Goal: Task Accomplishment & Management: Complete application form

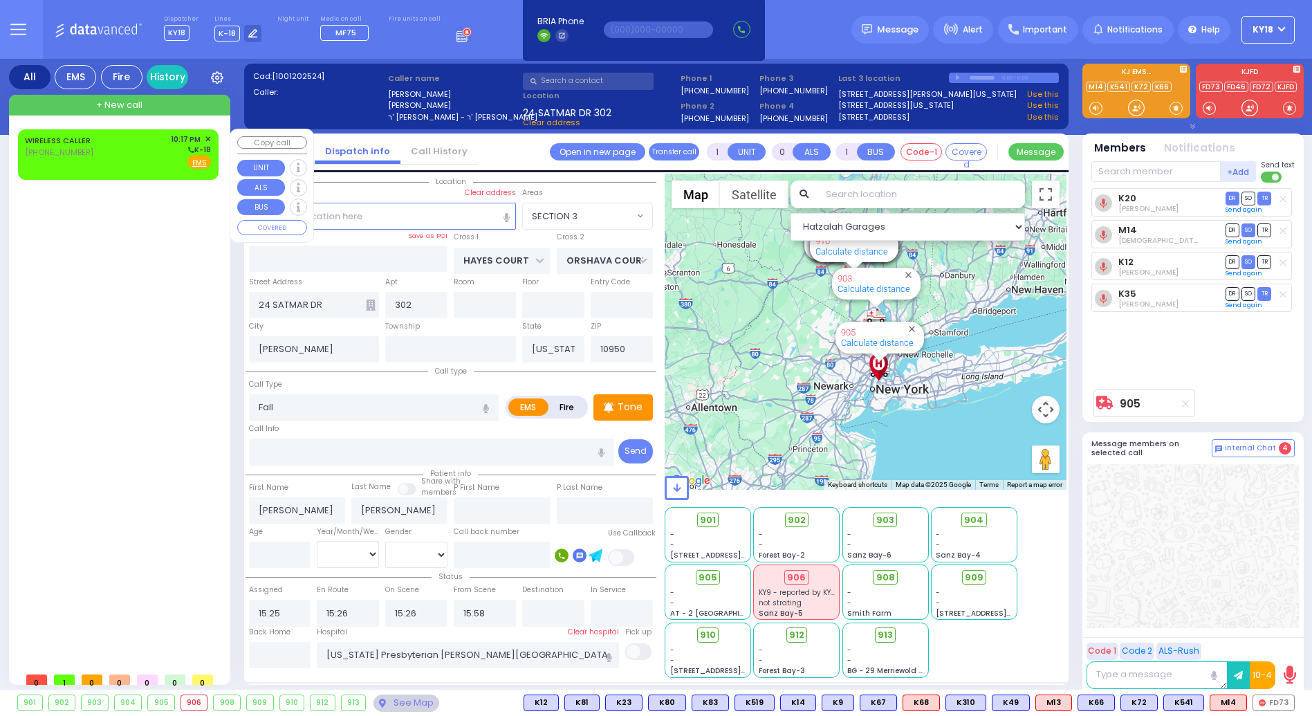
select select "SECTION 3"
select select
click at [69, 159] on div "WIRELESS CALLER [PHONE_NUMBER]" at bounding box center [60, 151] width 71 height 36
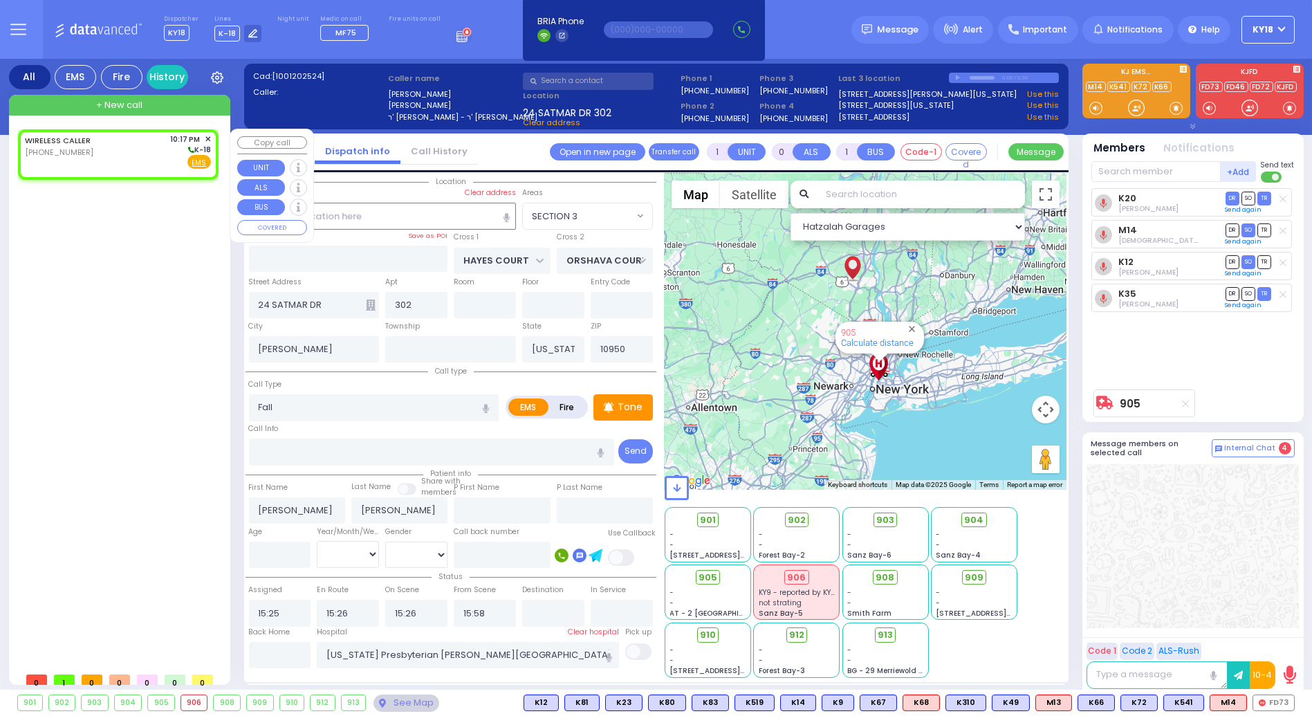
type input "2"
type input "1"
select select
radio input "true"
select select
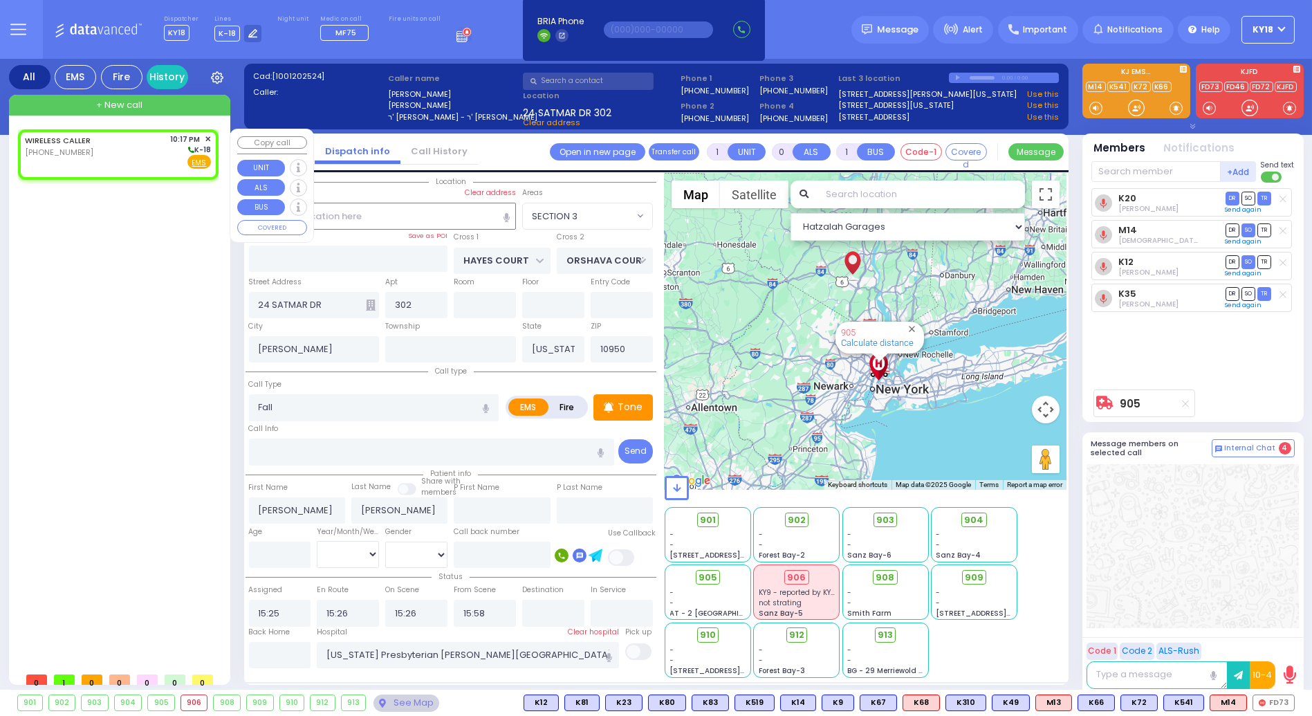
type input "22:17"
select select "Hatzalah Garages"
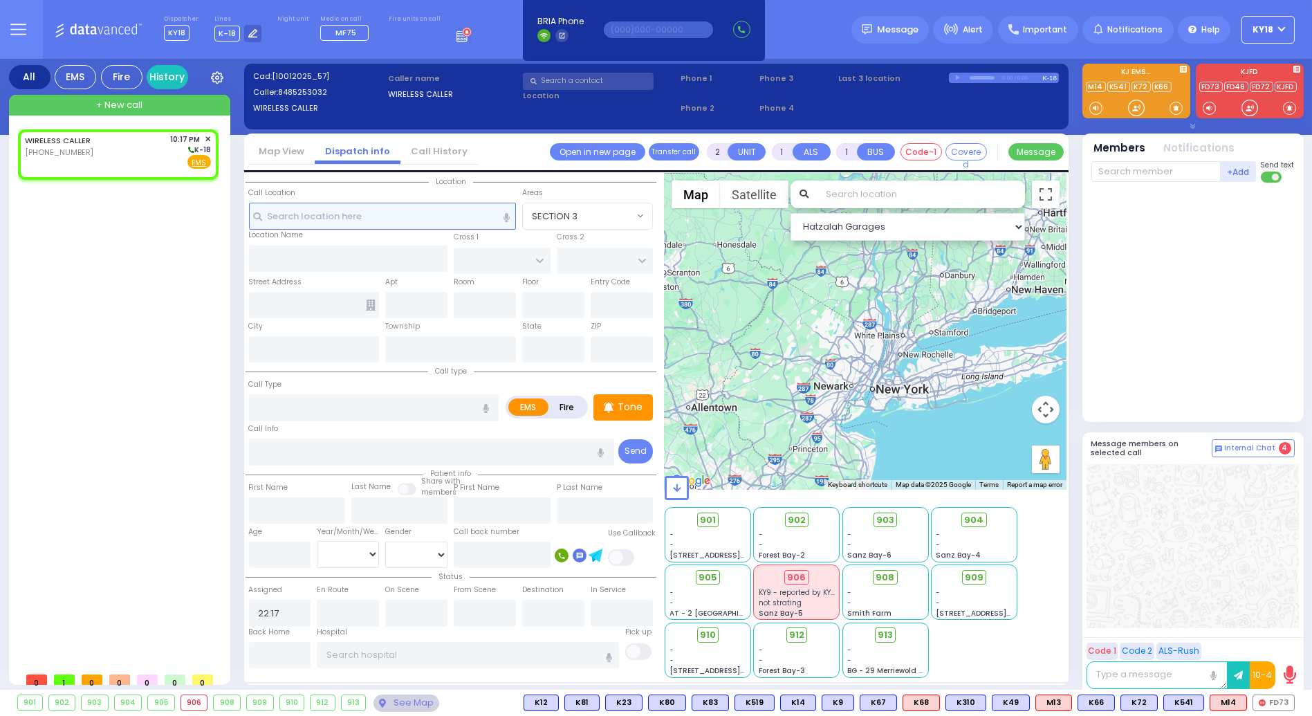
click at [401, 216] on input "text" at bounding box center [383, 216] width 268 height 26
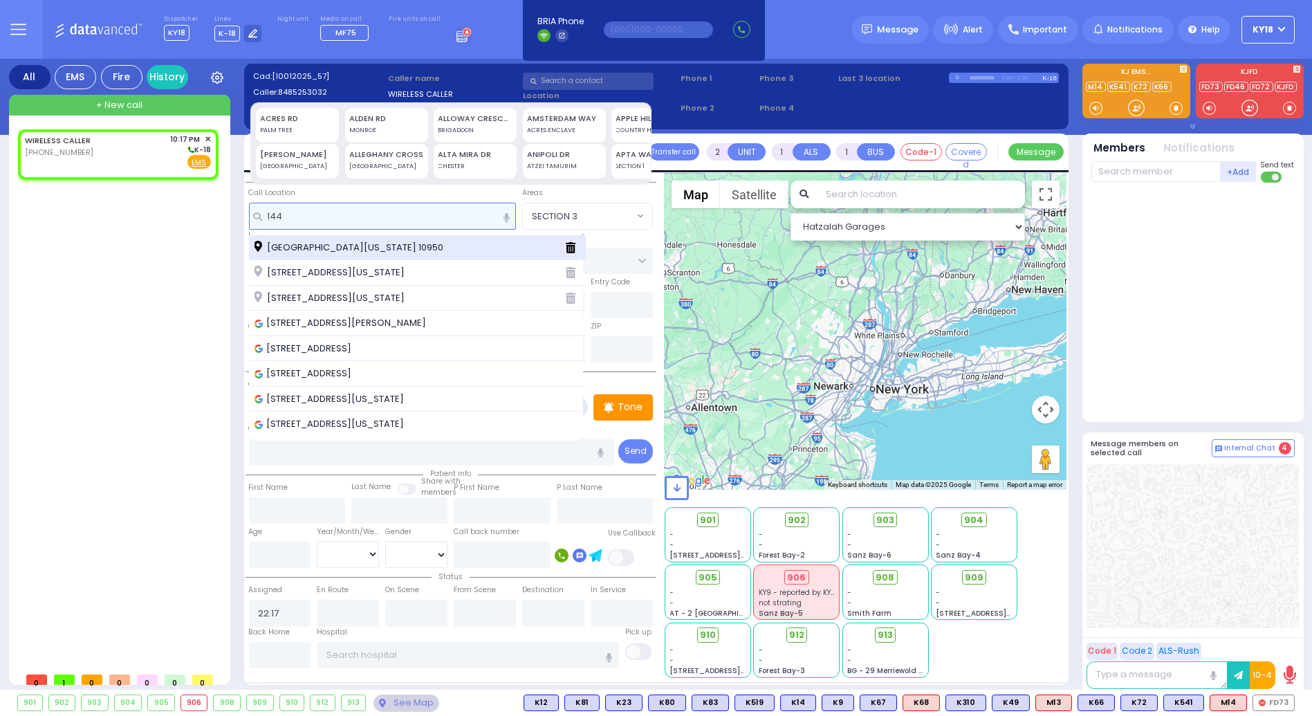
type input "144"
click at [383, 241] on span "[GEOGRAPHIC_DATA][US_STATE] 10950" at bounding box center [351, 248] width 194 height 14
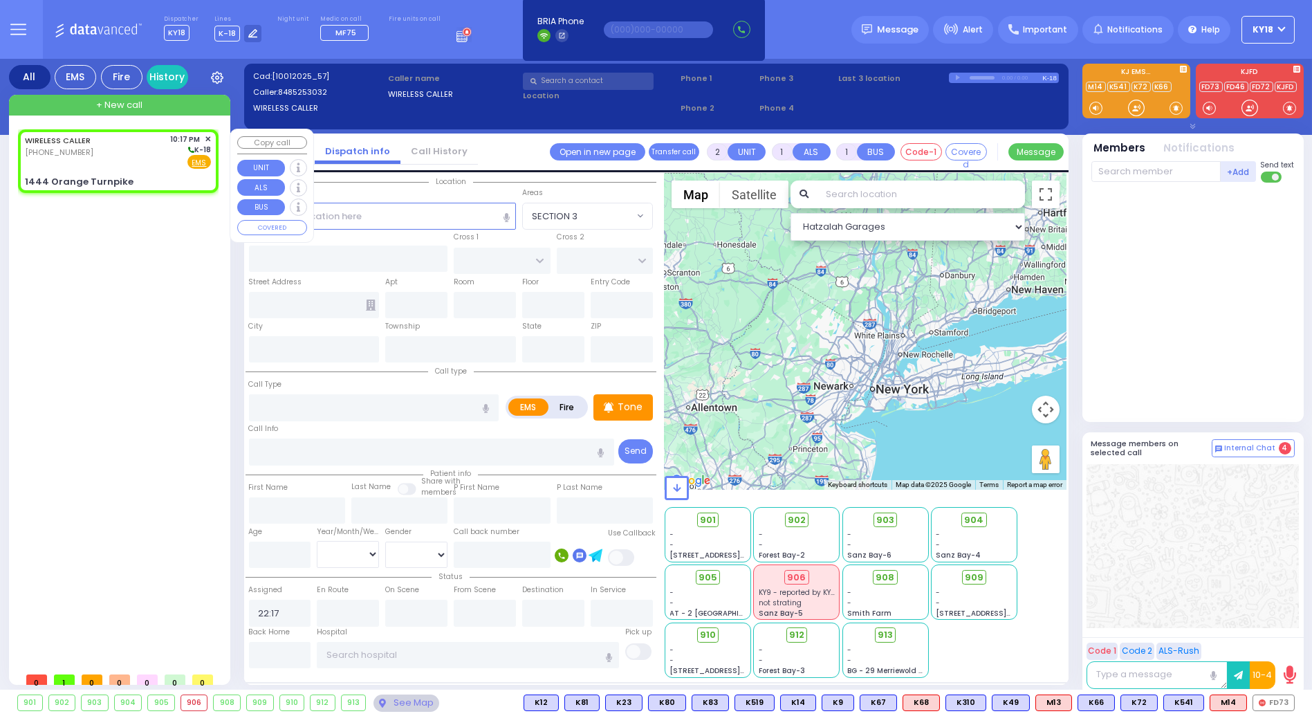
select select
radio input "true"
select select
select select "Hatzalah Garages"
type input "[PERSON_NAME]"
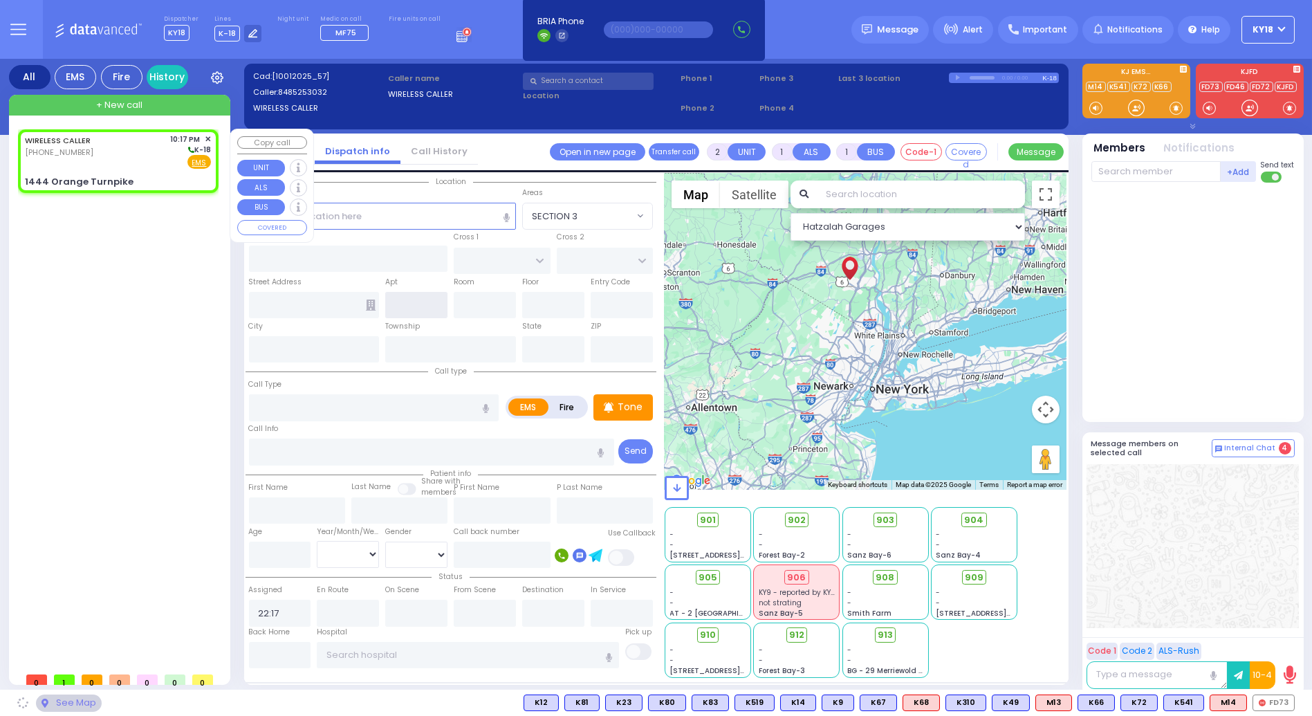
type input "[PERSON_NAME]"
type input "1444 Orange Turnpike"
type input "Monroe"
type input "[US_STATE]"
type input "10950"
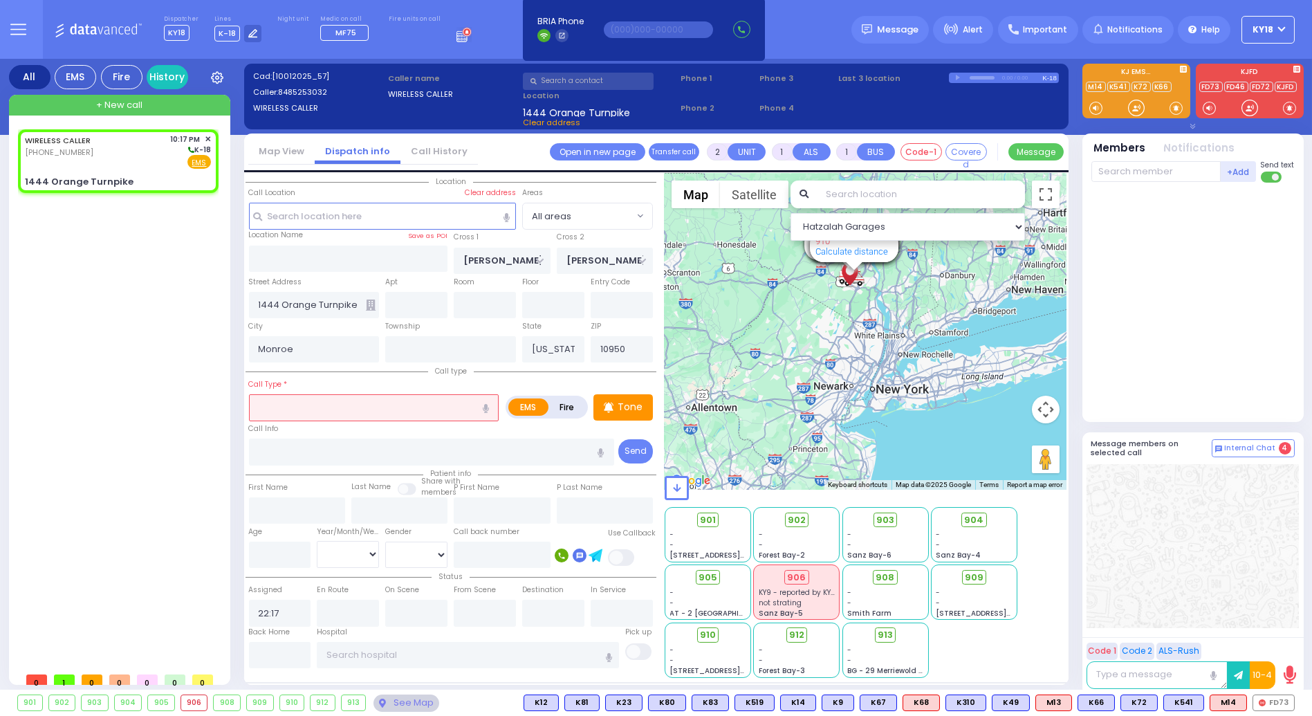
click at [322, 408] on input "text" at bounding box center [374, 407] width 250 height 26
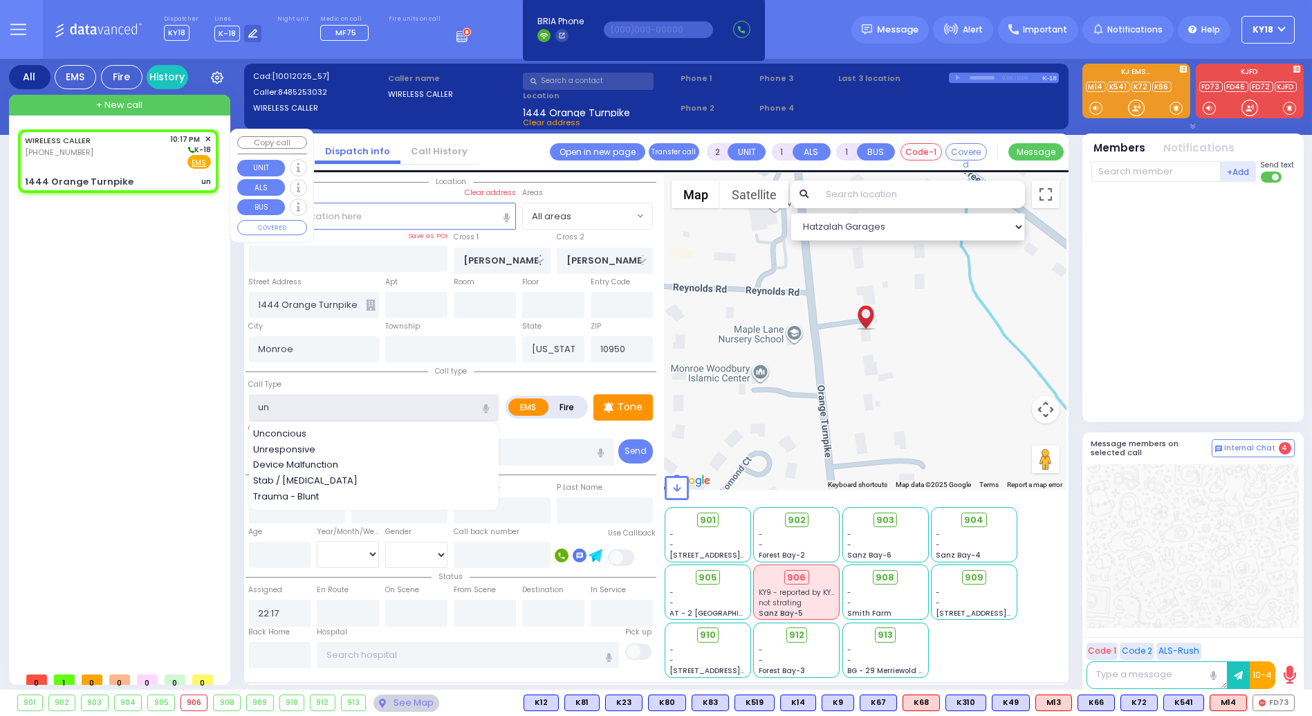
type input "un"
select select
radio input "true"
select select
click at [132, 180] on div "1444 Orange Turnpike un" at bounding box center [118, 182] width 186 height 14
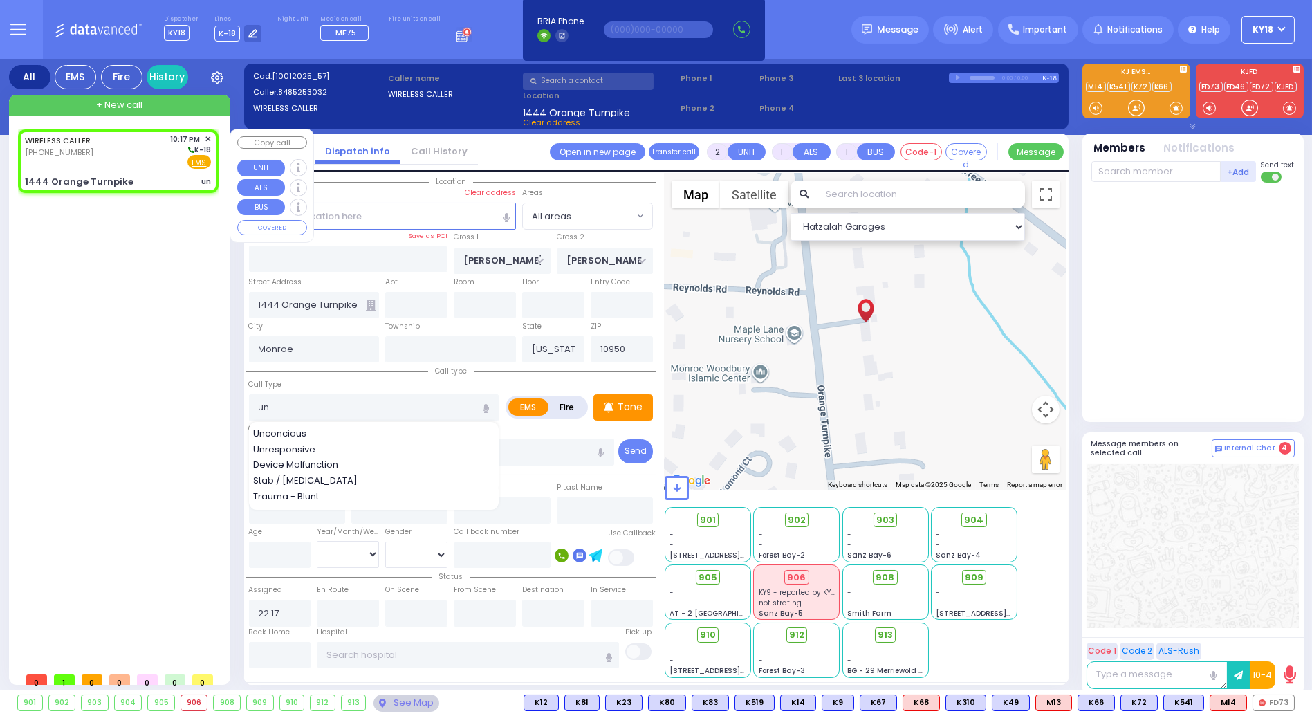
select select "Hatzalah Garages"
select select
radio input "true"
select select
select select "Hatzalah Garages"
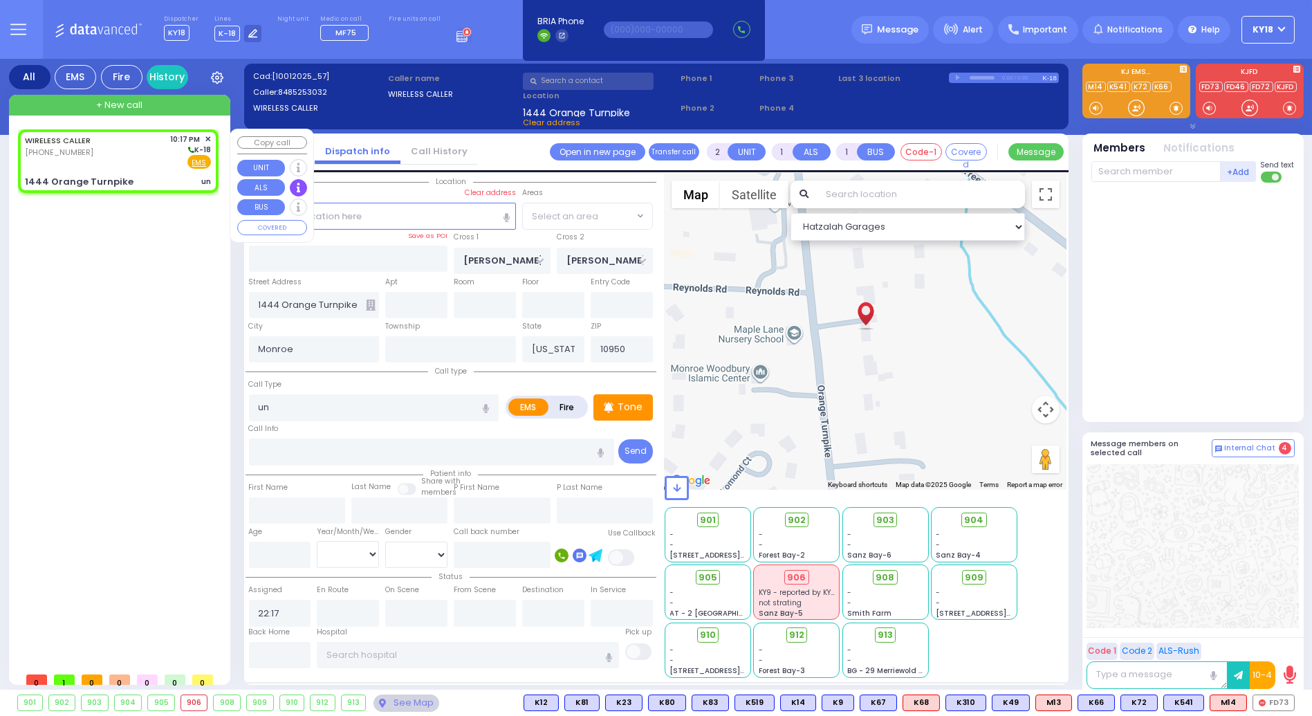
select select
radio input "true"
select select
select select "Hatzalah Garages"
click at [1138, 173] on input "text" at bounding box center [1155, 171] width 129 height 21
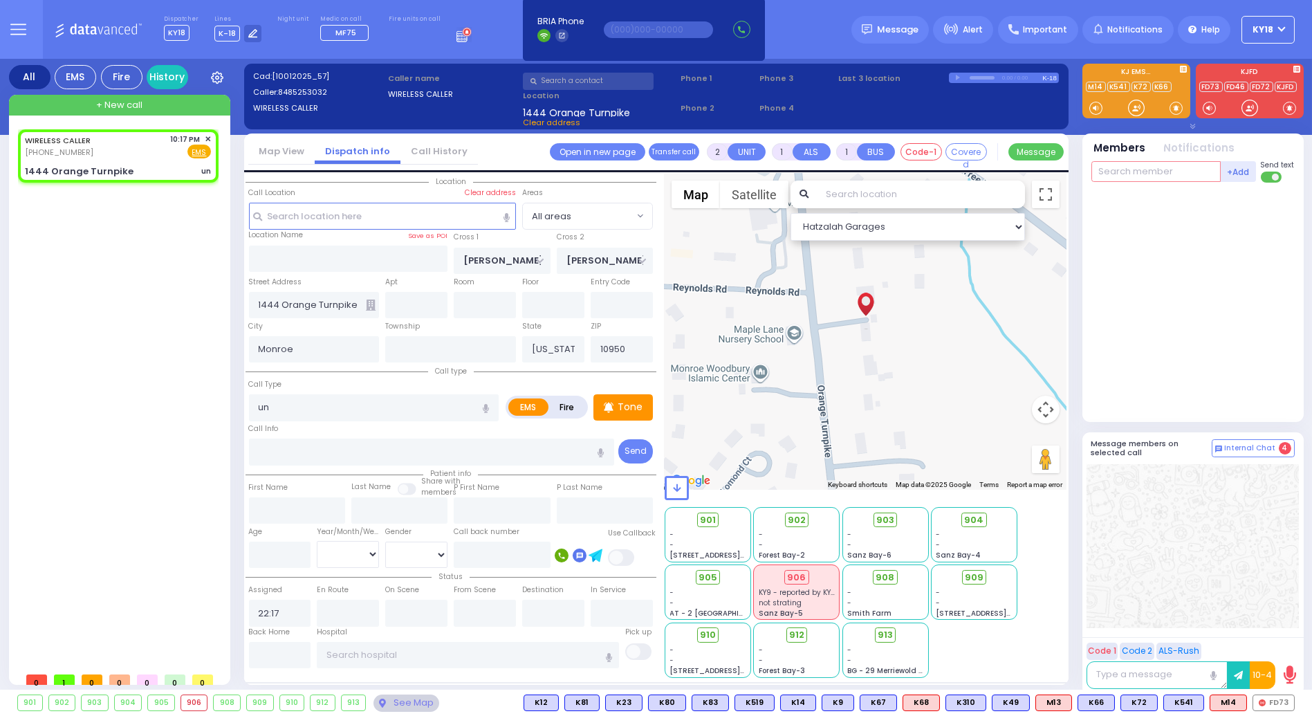
select select
radio input "true"
select select
select select "Hatzalah Garages"
click at [138, 161] on div "WIRELESS CALLER [PHONE_NUMBER] 10:17 PM ✕ Fire EMS un" at bounding box center [118, 155] width 195 height 49
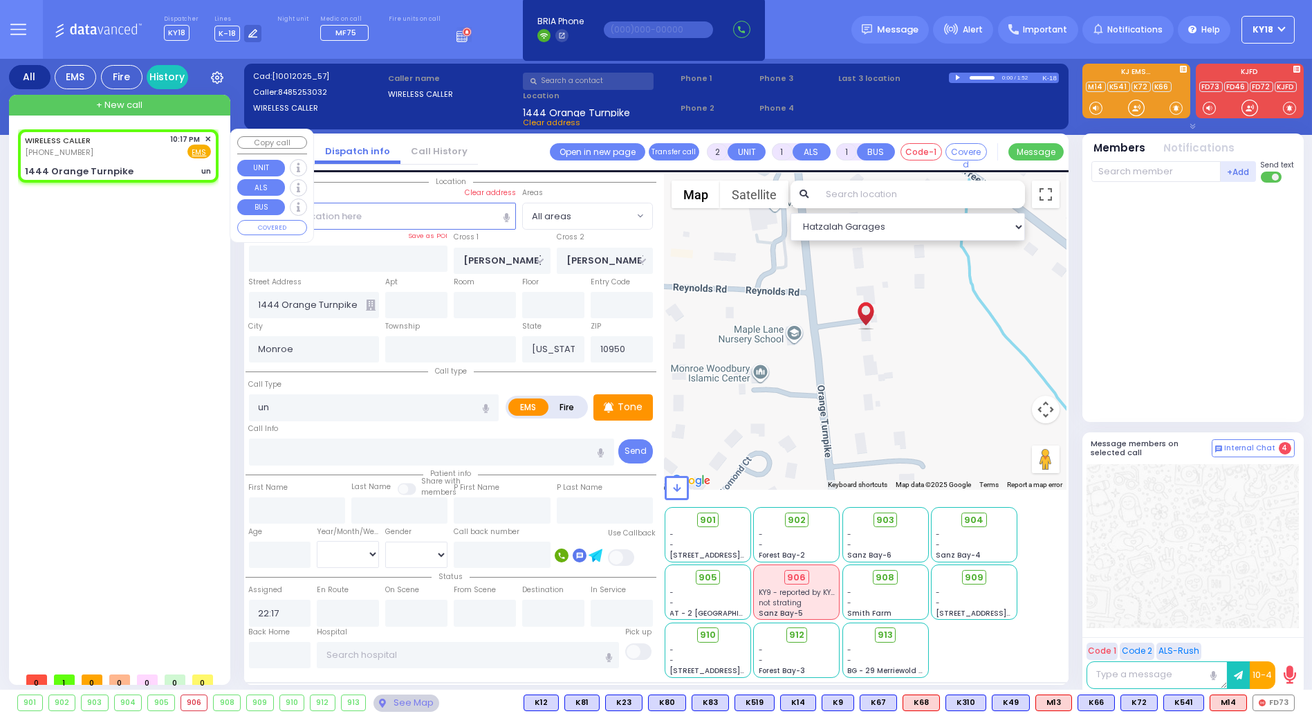
select select
radio input "true"
select select
select select "Hatzalah Garages"
click at [116, 167] on div "1444 Orange Turnpike" at bounding box center [79, 172] width 109 height 14
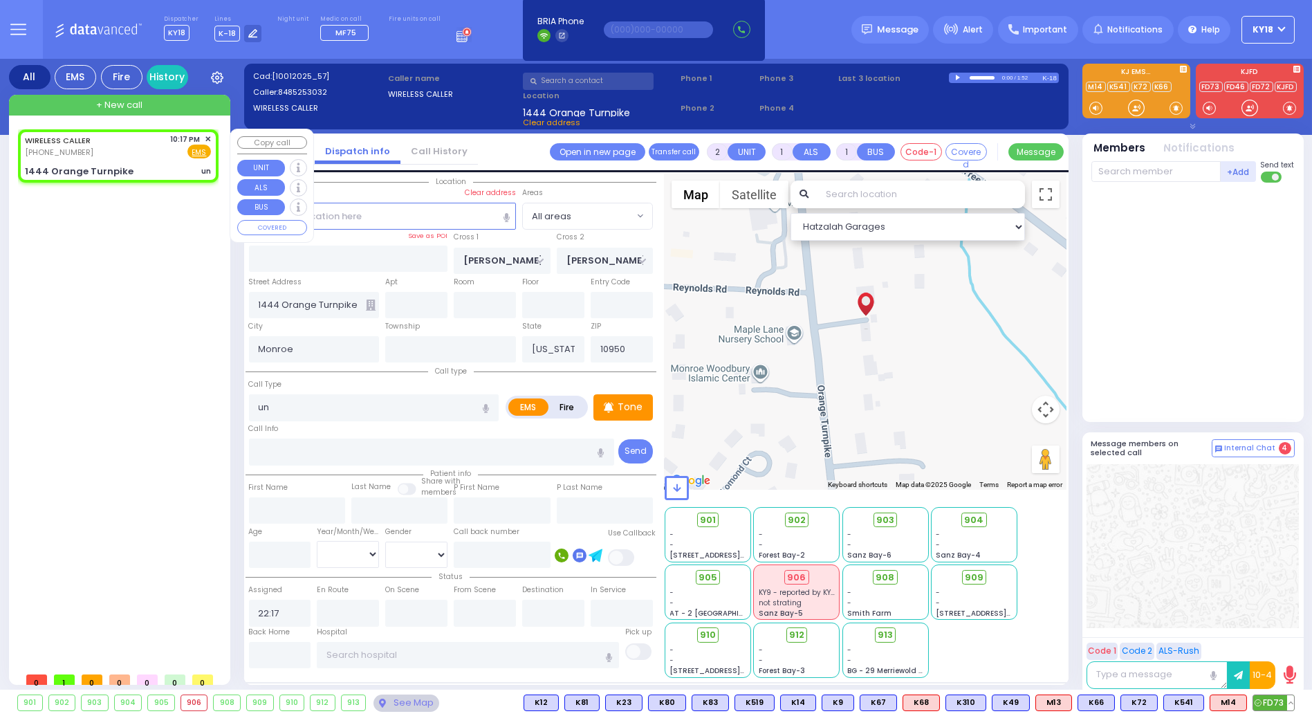
select select
radio input "true"
select select
select select "Hatzalah Garages"
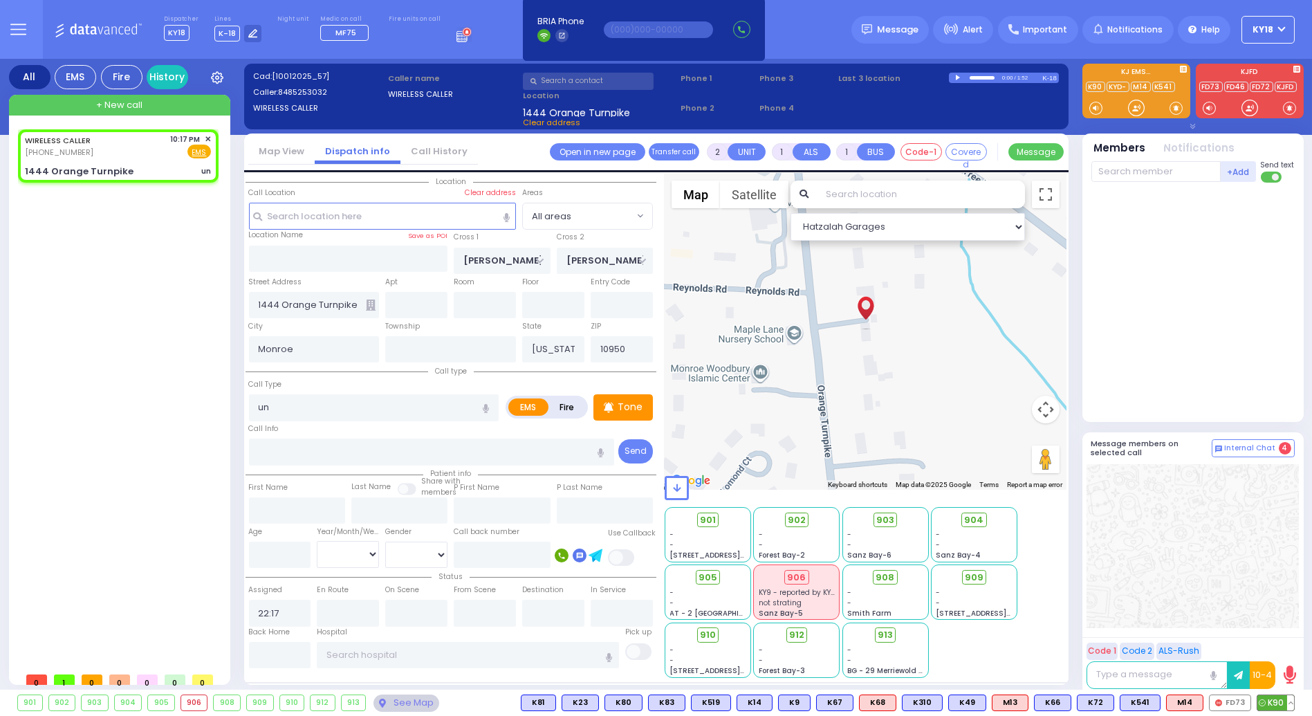
click at [1274, 705] on span "K90" at bounding box center [1275, 702] width 37 height 15
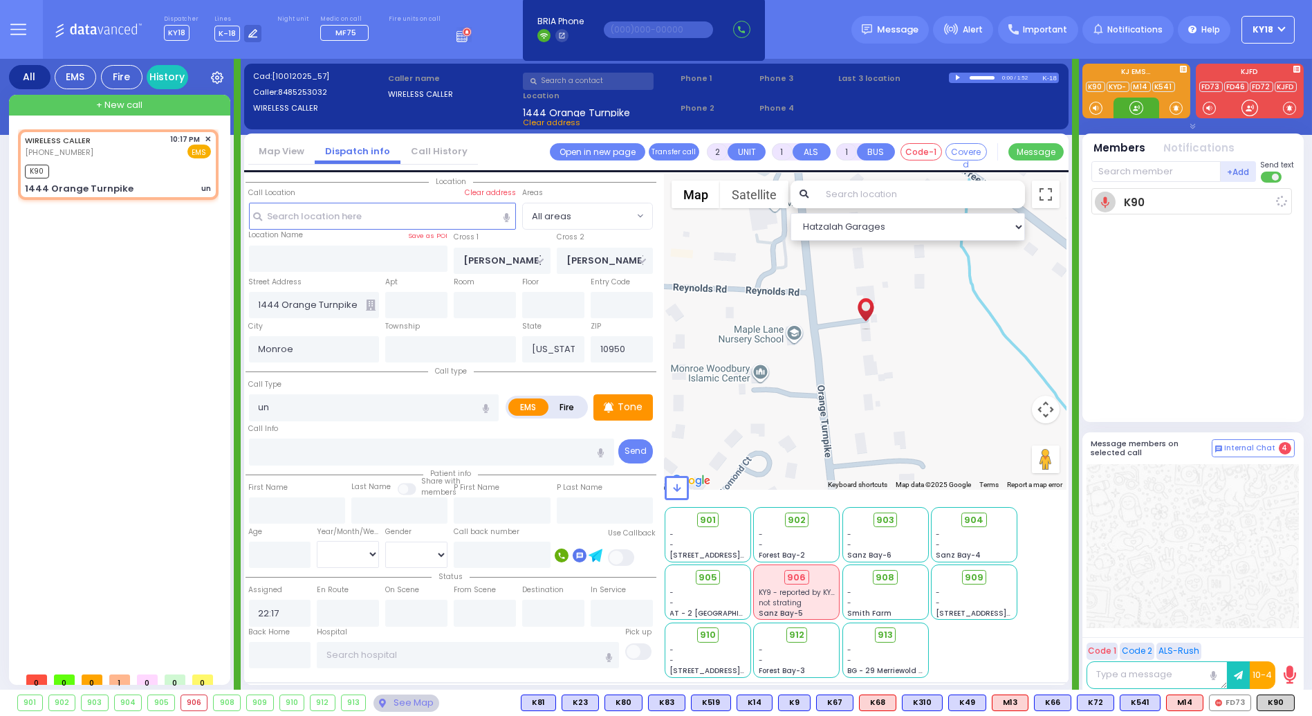
select select
radio input "true"
select select
type input "22:19"
select select "Hatzalah Garages"
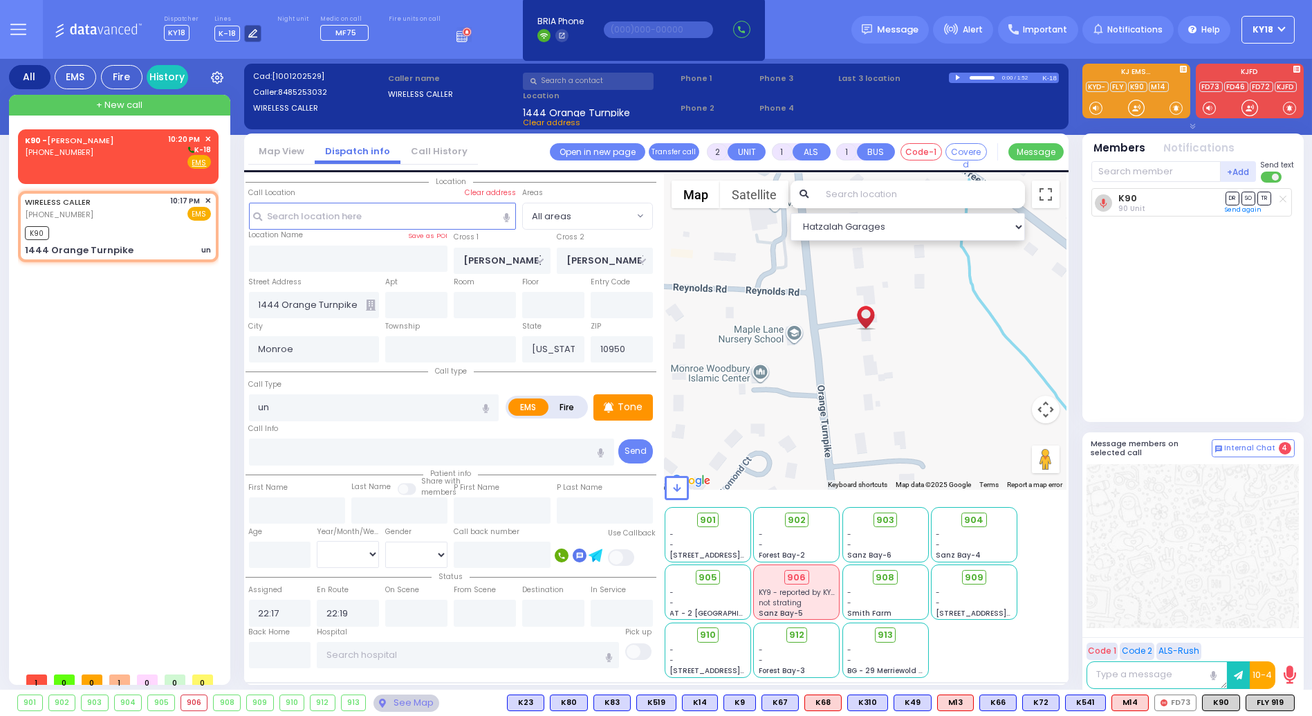
click at [248, 35] on icon at bounding box center [252, 33] width 9 height 9
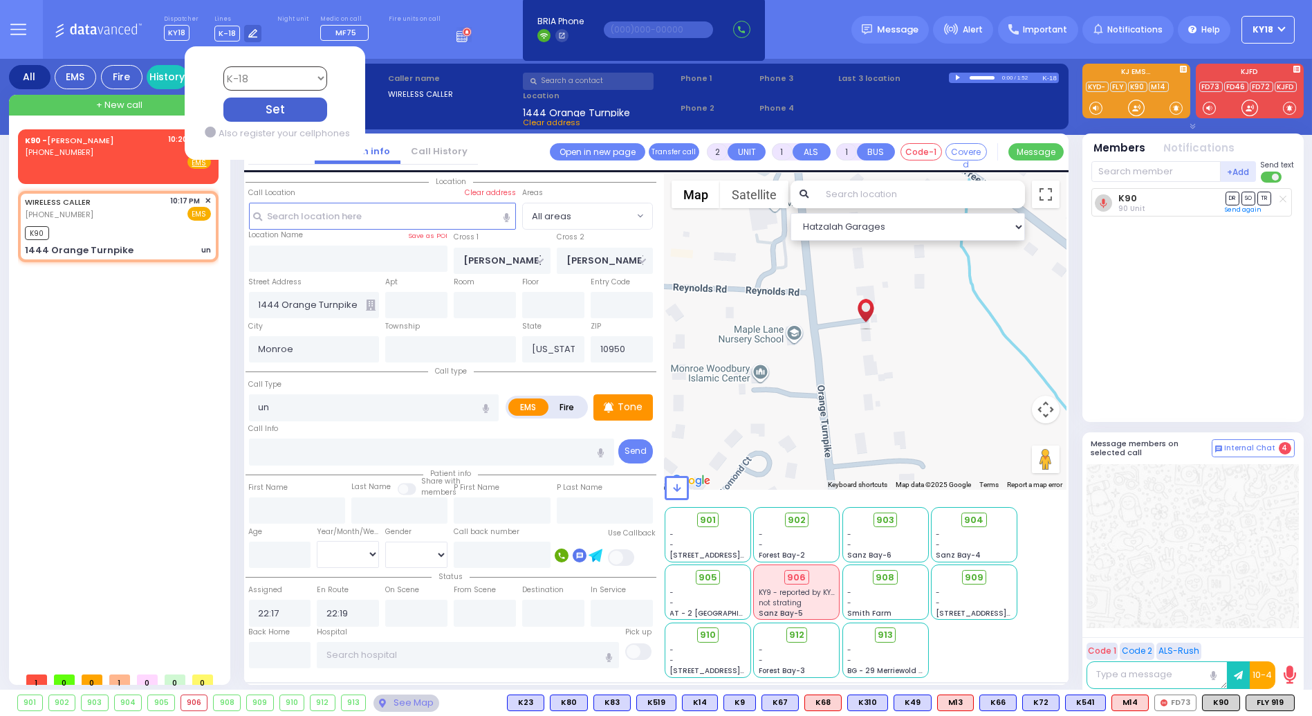
click at [252, 83] on select "Bay K-14 K-16 K-18 K-40 K-6 K-61 K-63 K-67 K-72 Medic 7 K-68 K-48 D-801 D-802 D…" at bounding box center [275, 78] width 104 height 24
select select "16"
click at [223, 66] on select "Bay K-14 K-16 K-18 K-40 K-6 K-61 K-63 K-67 K-72 Medic 7 K-68 K-48 D-801 D-802 D…" at bounding box center [275, 78] width 104 height 24
click at [239, 105] on div "Set" at bounding box center [275, 109] width 104 height 24
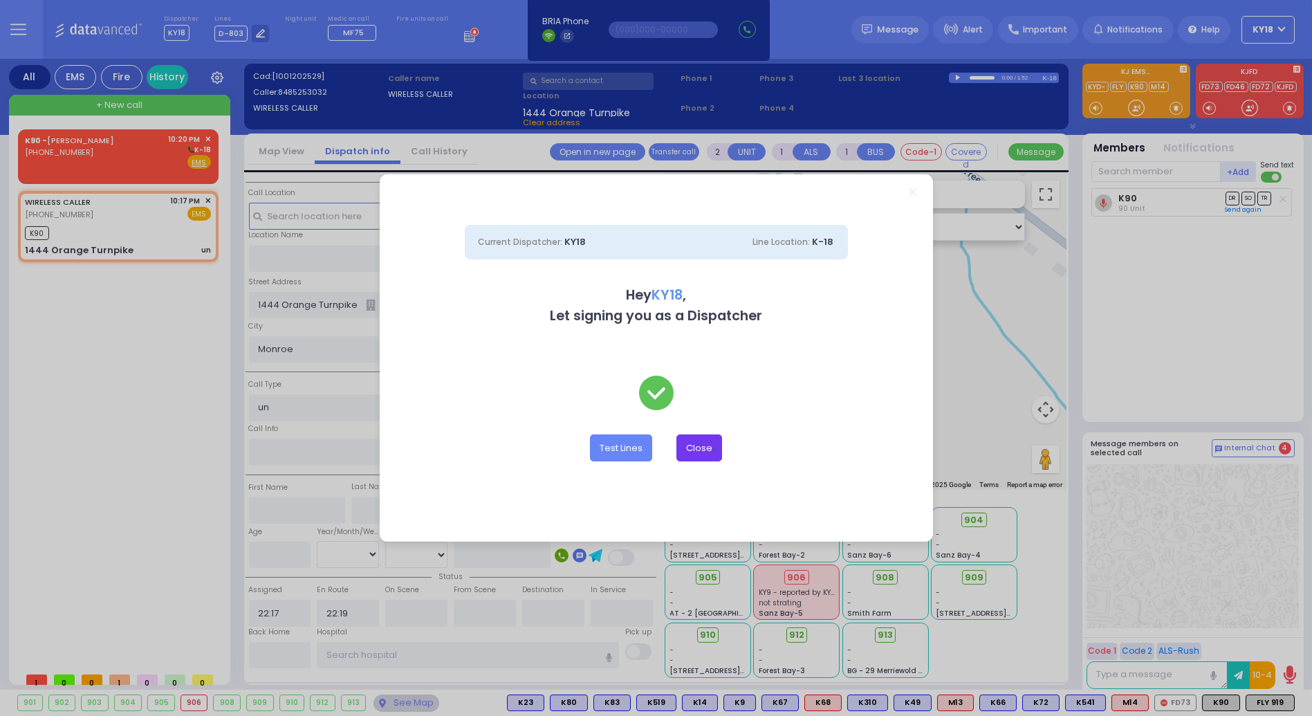
click at [694, 449] on button "Close" at bounding box center [699, 447] width 46 height 26
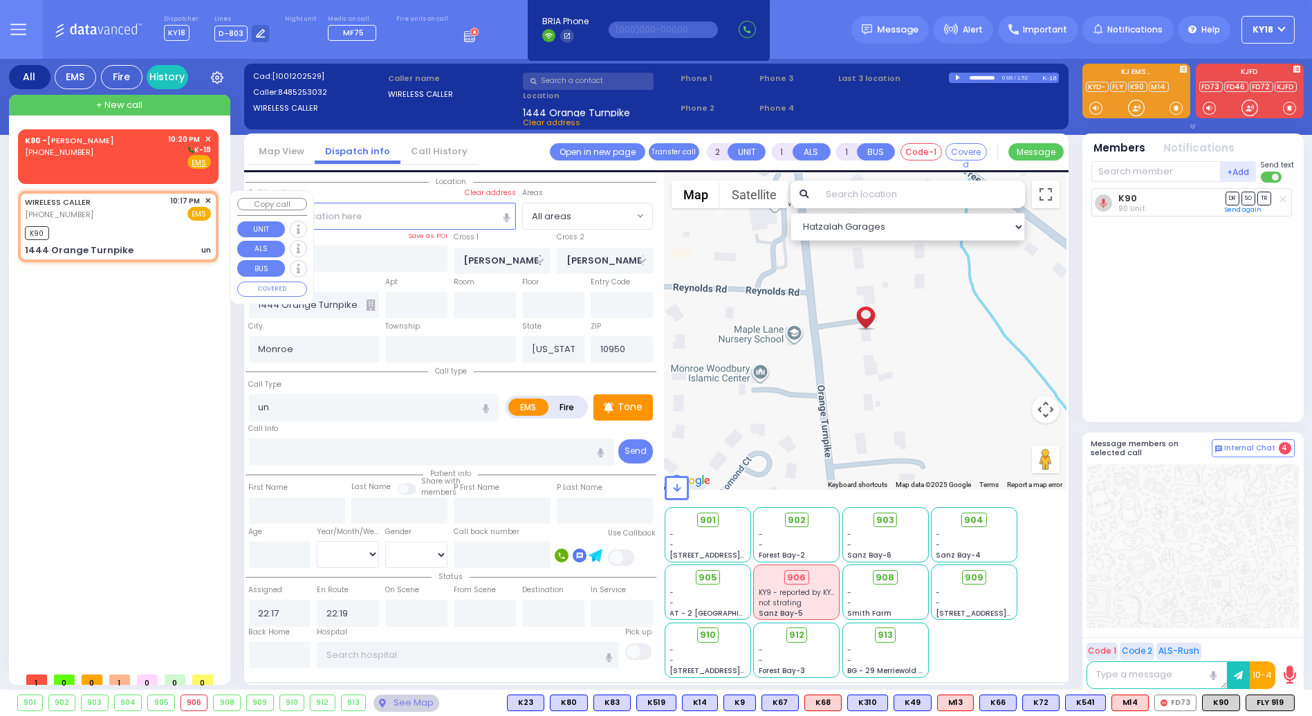
click at [109, 223] on div "K90" at bounding box center [118, 231] width 186 height 17
select select
radio input "true"
select select
select select "Hatzalah Garages"
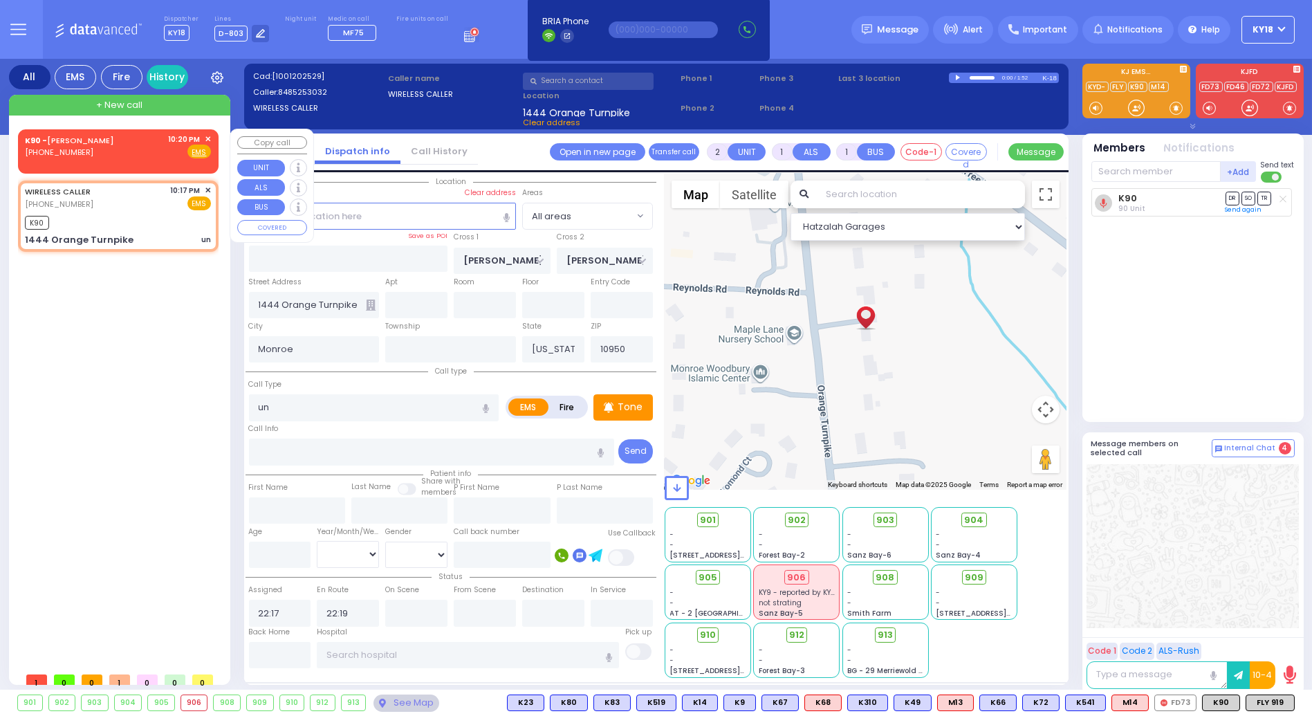
click at [209, 138] on span "✕" at bounding box center [208, 139] width 6 height 12
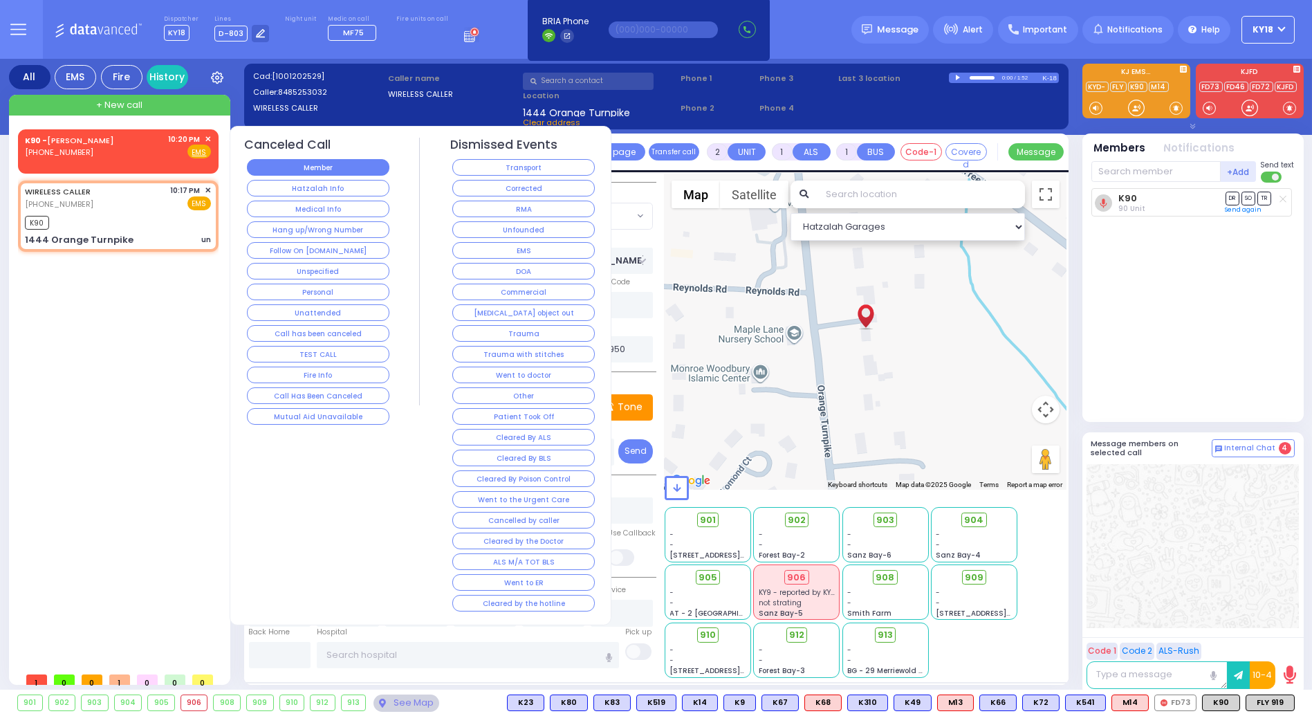
click at [328, 169] on button "Member" at bounding box center [318, 167] width 142 height 17
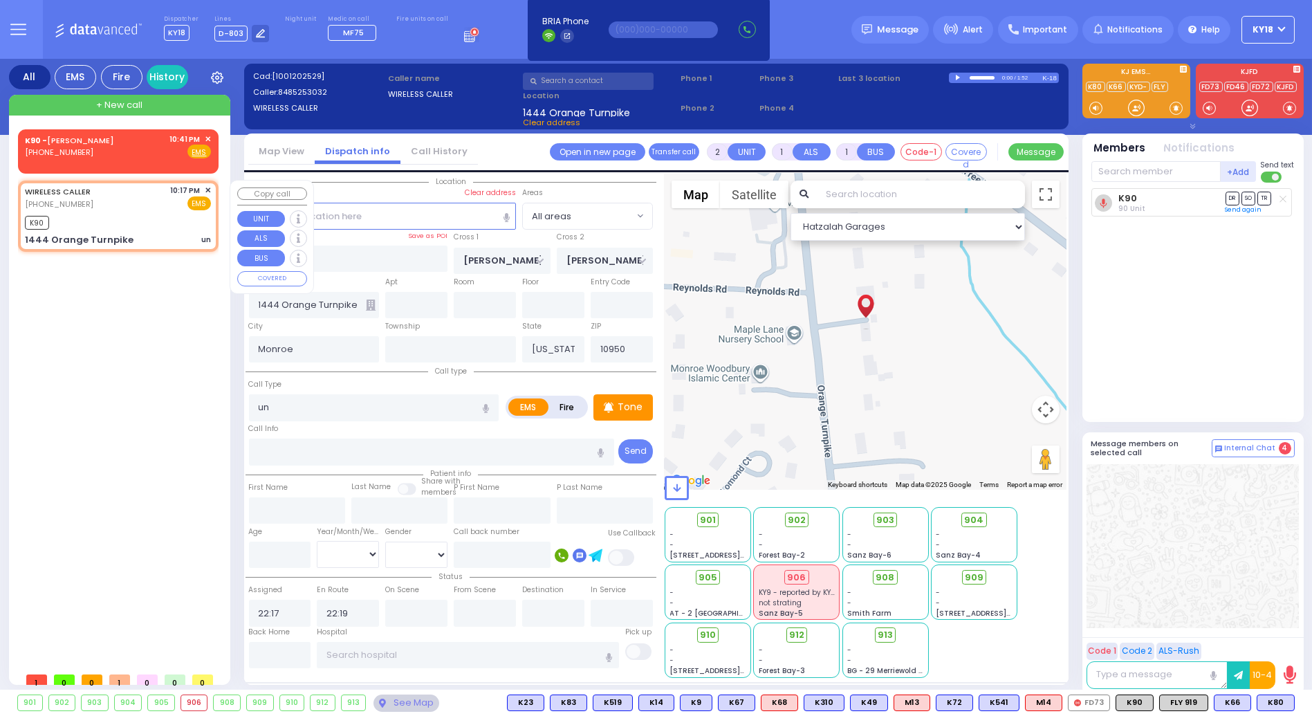
click at [207, 189] on span "✕" at bounding box center [208, 191] width 6 height 12
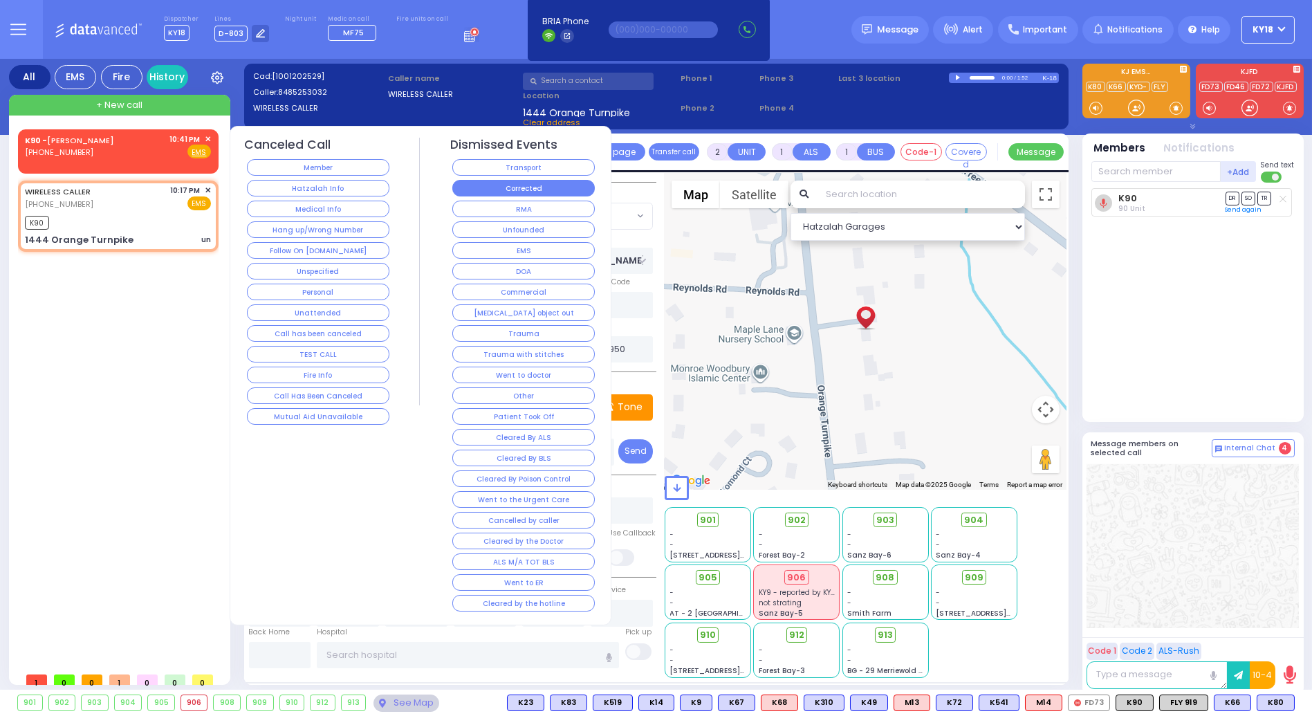
click at [466, 189] on button "Corrected" at bounding box center [523, 188] width 142 height 17
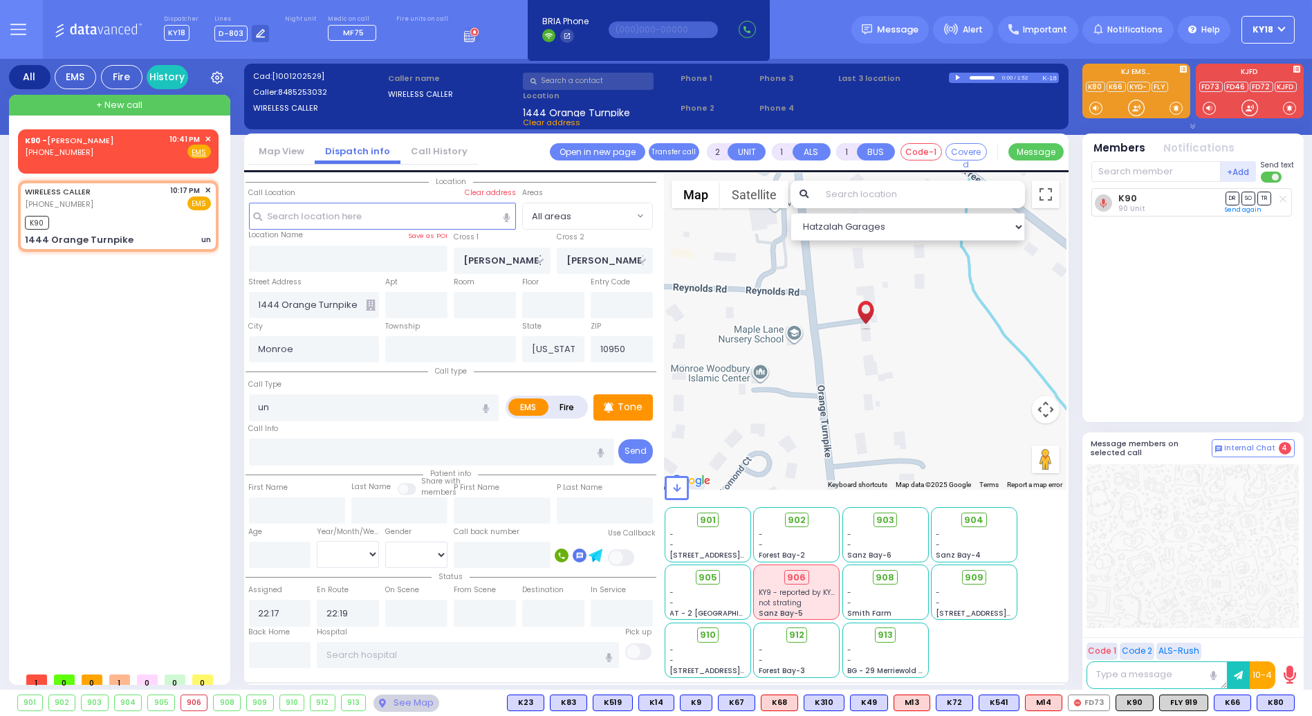
select select
radio input "true"
select select
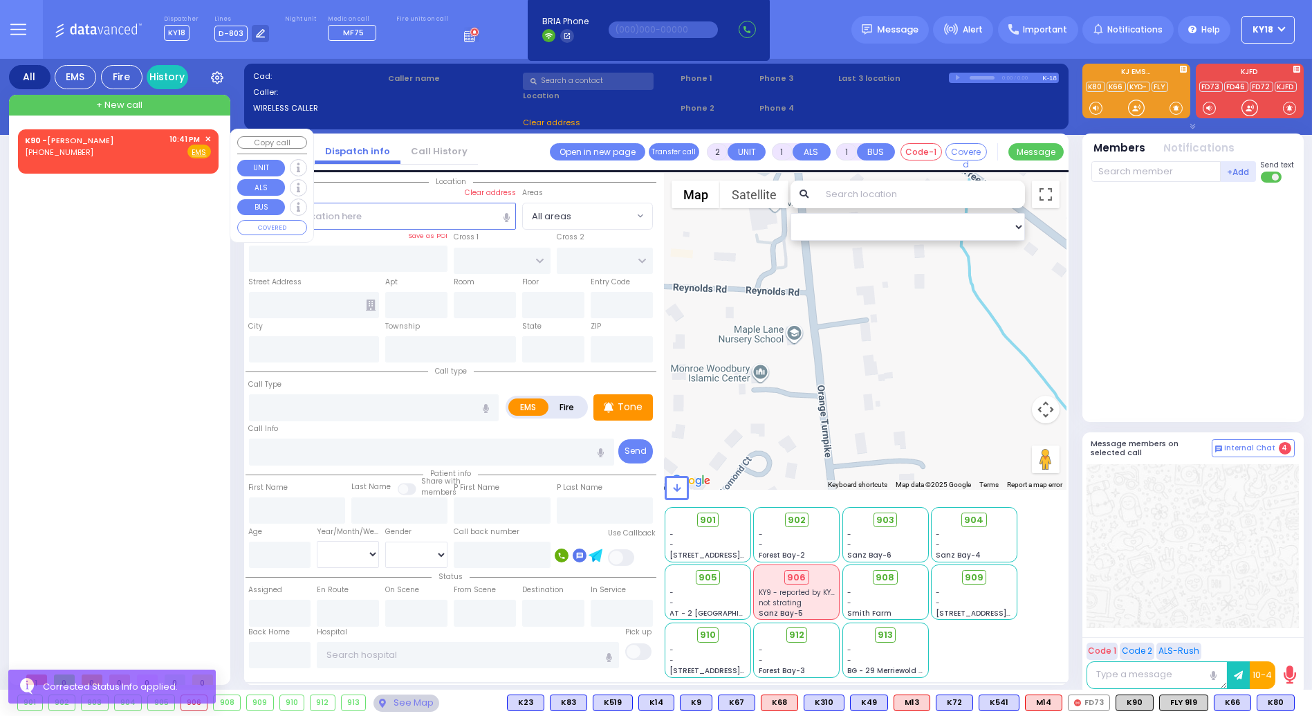
click at [206, 138] on span "✕" at bounding box center [208, 139] width 6 height 12
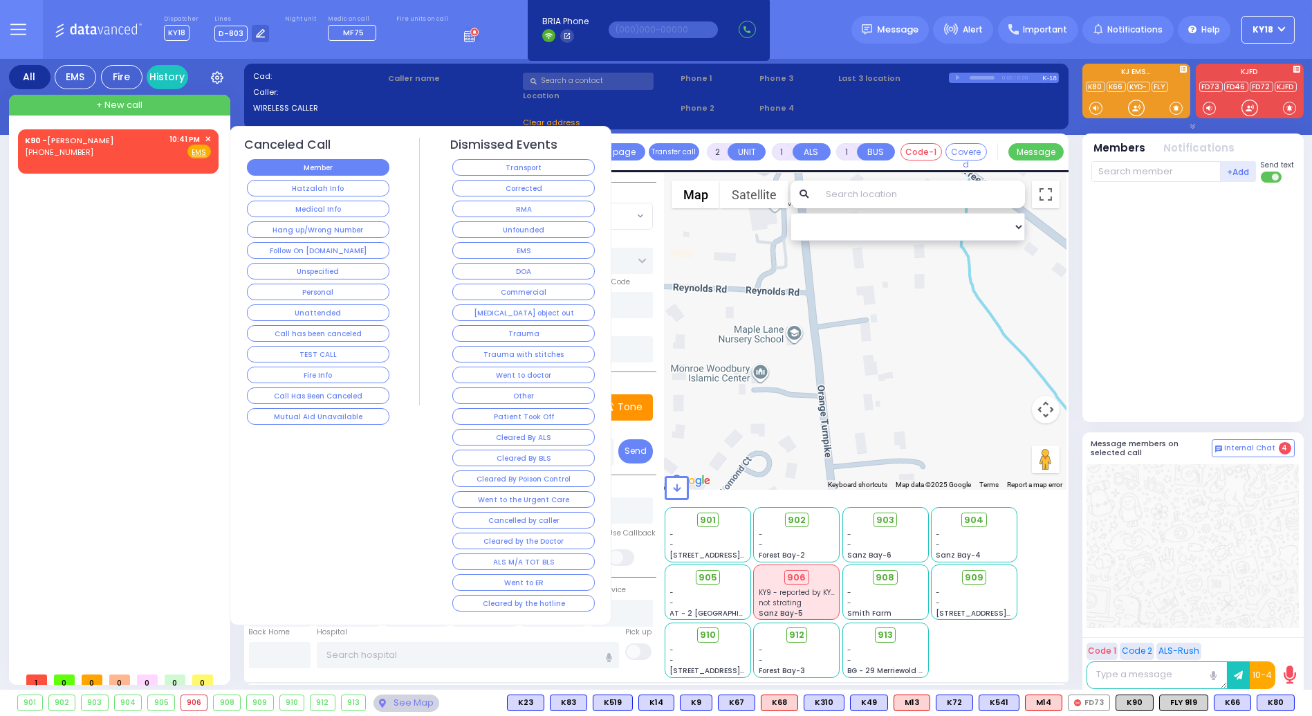
click at [353, 163] on button "Member" at bounding box center [318, 167] width 142 height 17
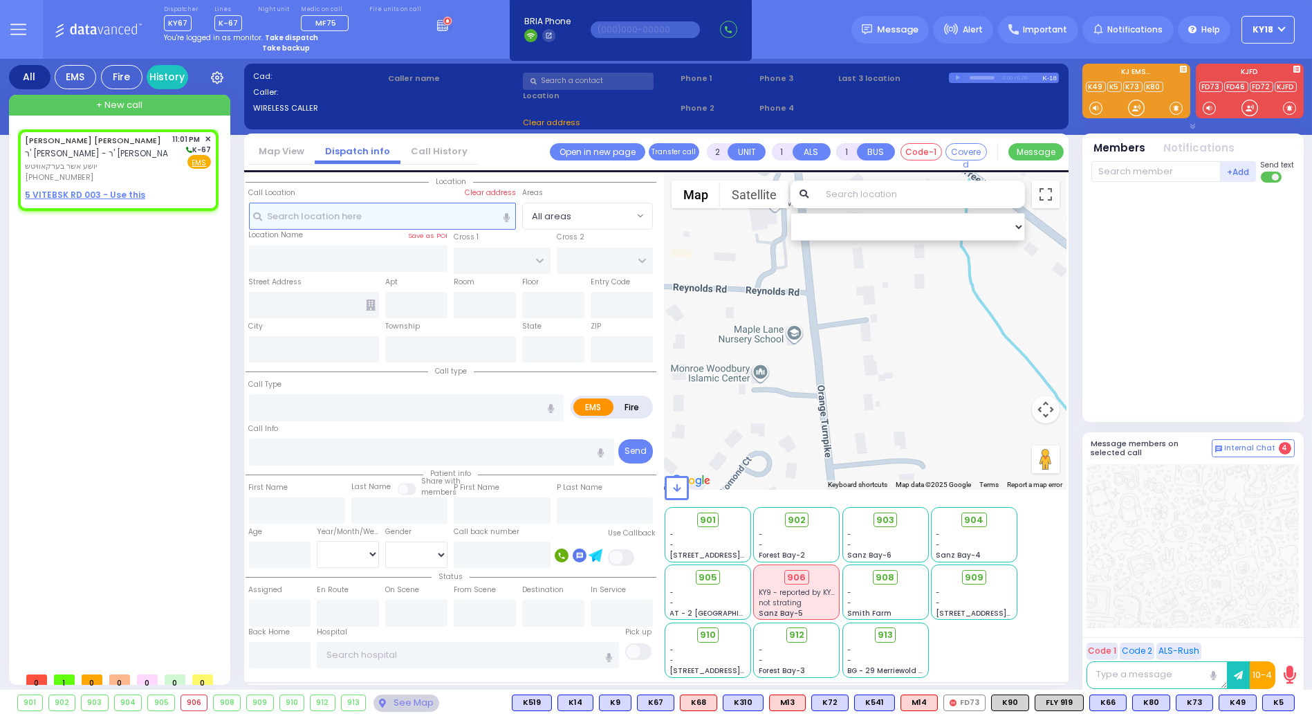
select select
radio input "true"
type input "[PERSON_NAME]"
type input "BERKOWITZ"
select select
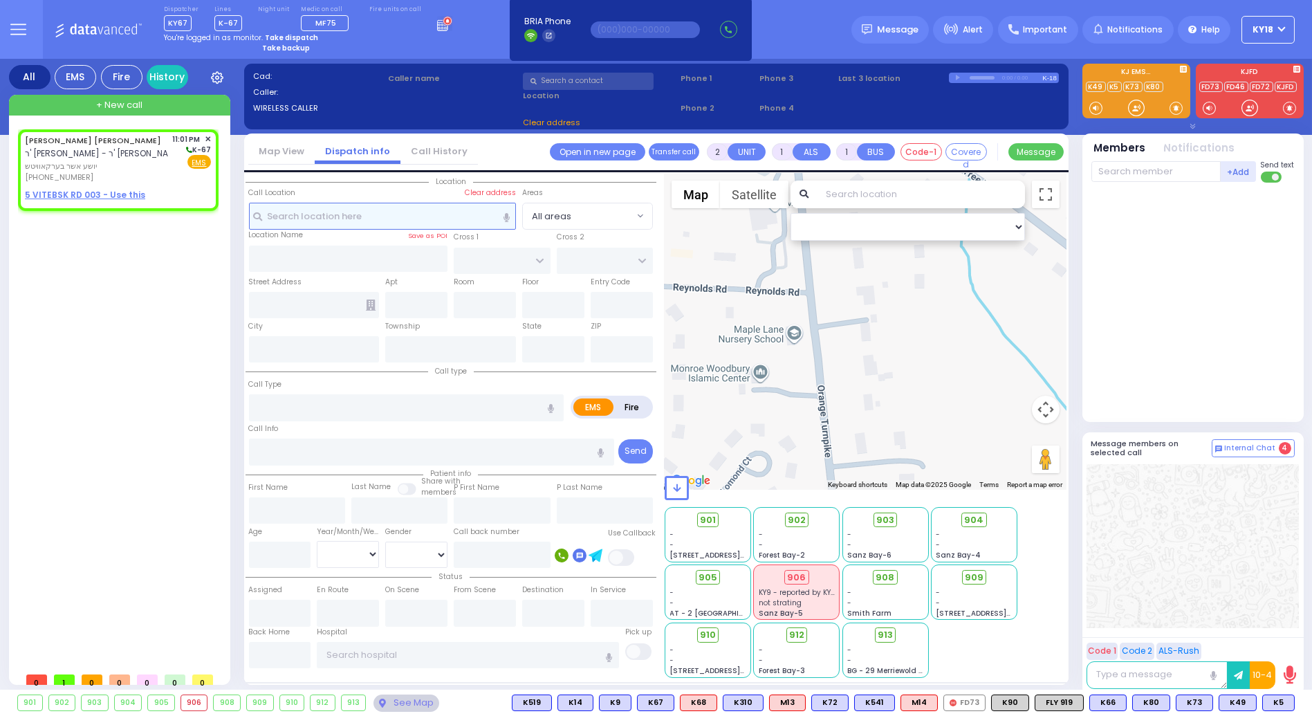
type input "23:01"
select select "Hatzalah Garages"
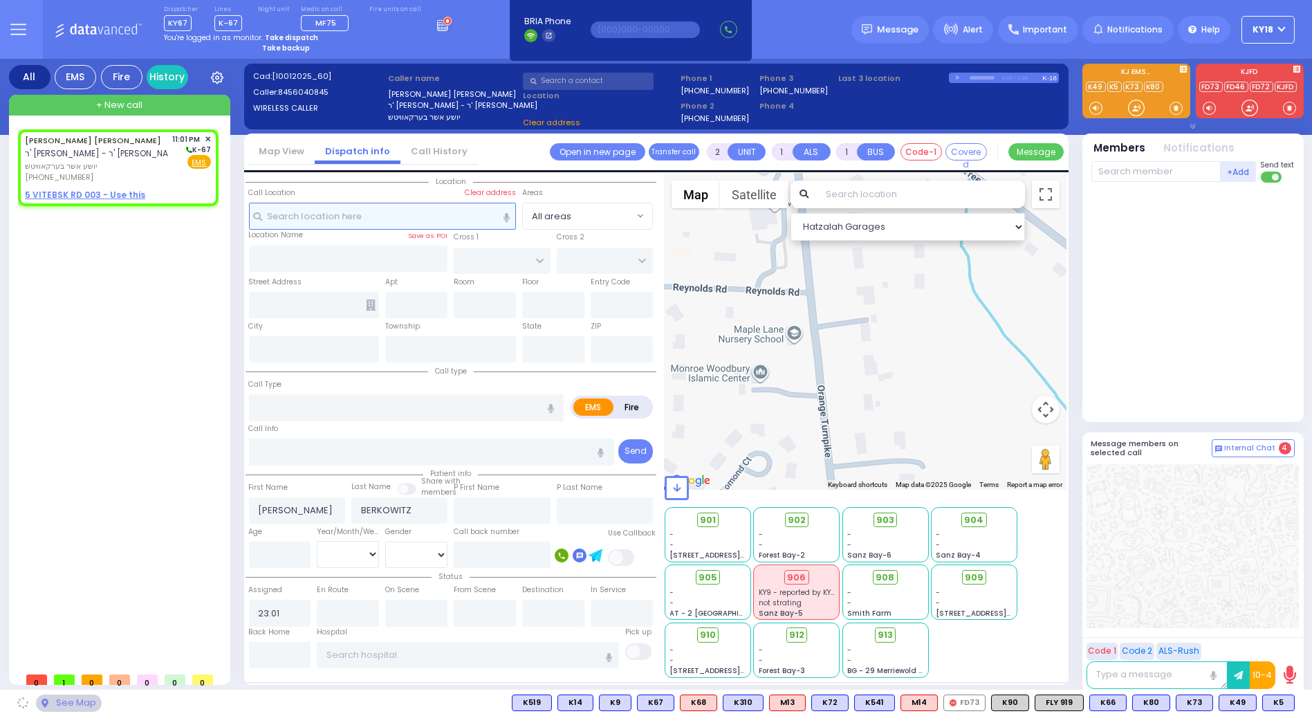
select select
radio input "true"
select select
select select "Hatzalah Garages"
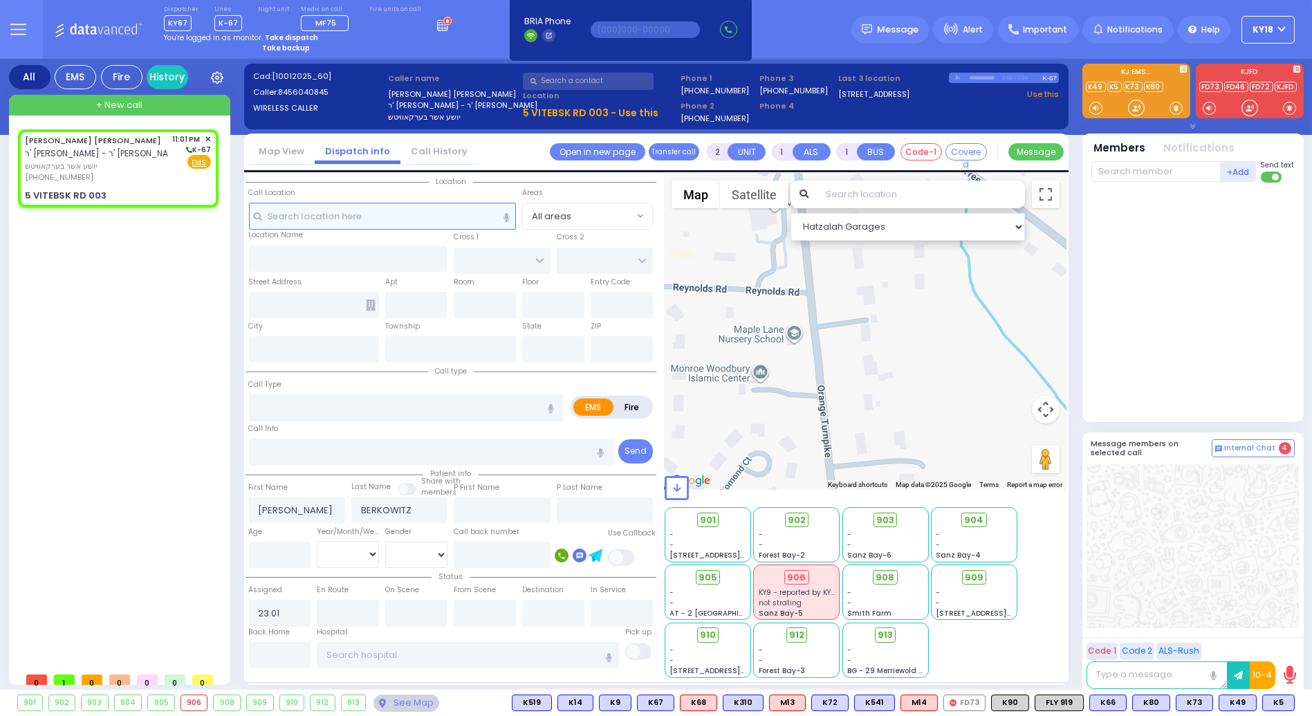
select select
radio input "true"
select select
select select "Hatzalah Garages"
type input "[STREET_ADDRESS]"
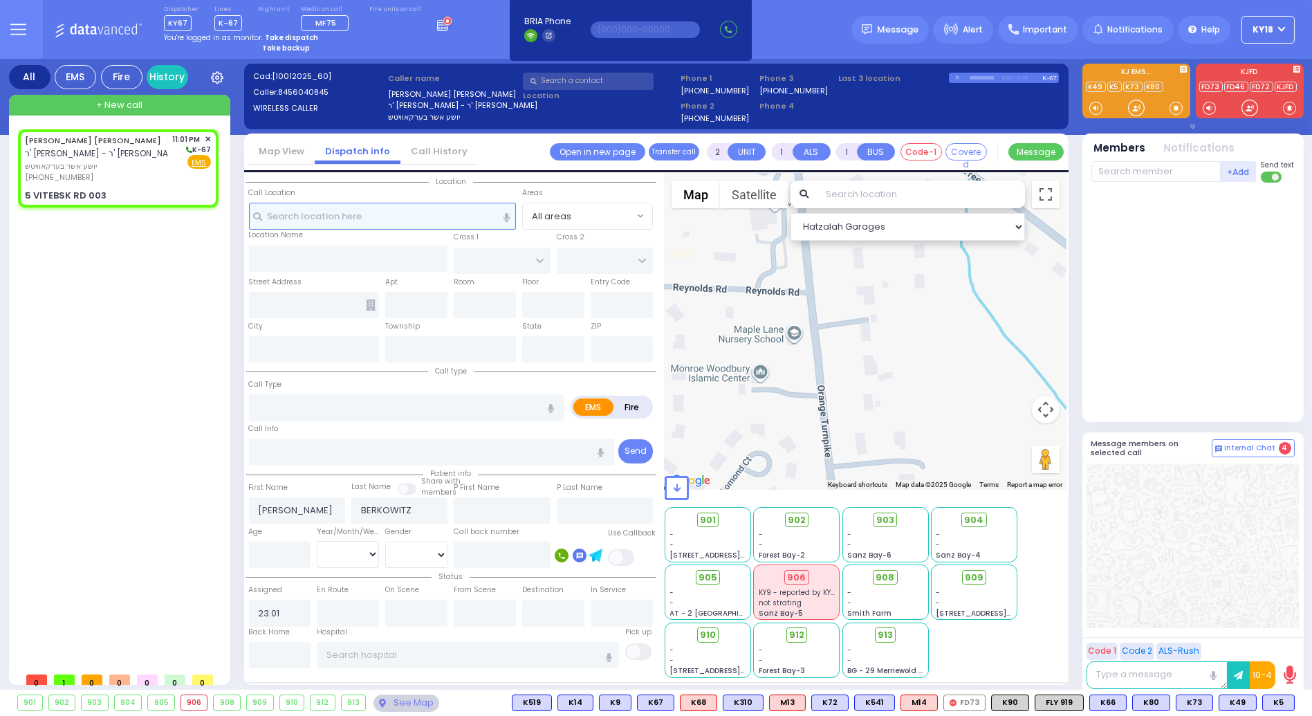
type input "003"
type input "[PERSON_NAME]"
type input "[US_STATE]"
type input "10950"
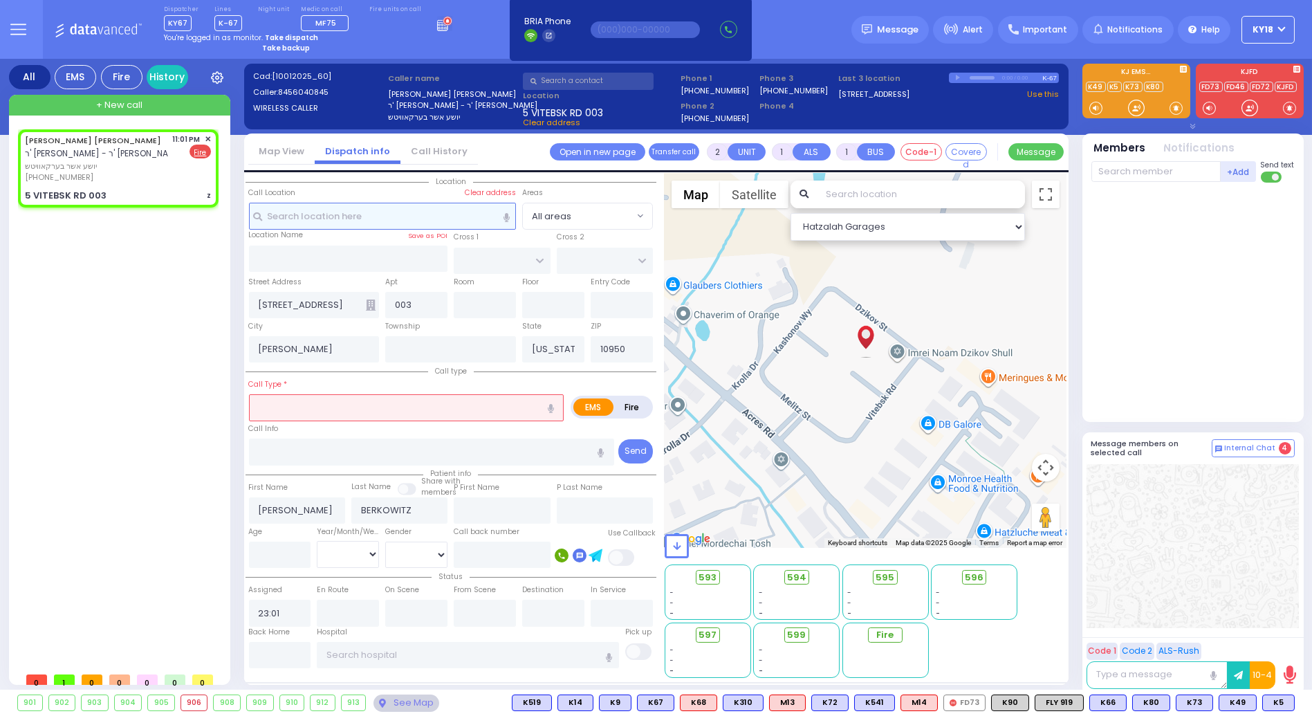
select select
type input "z"
radio input "false"
radio input "true"
select select
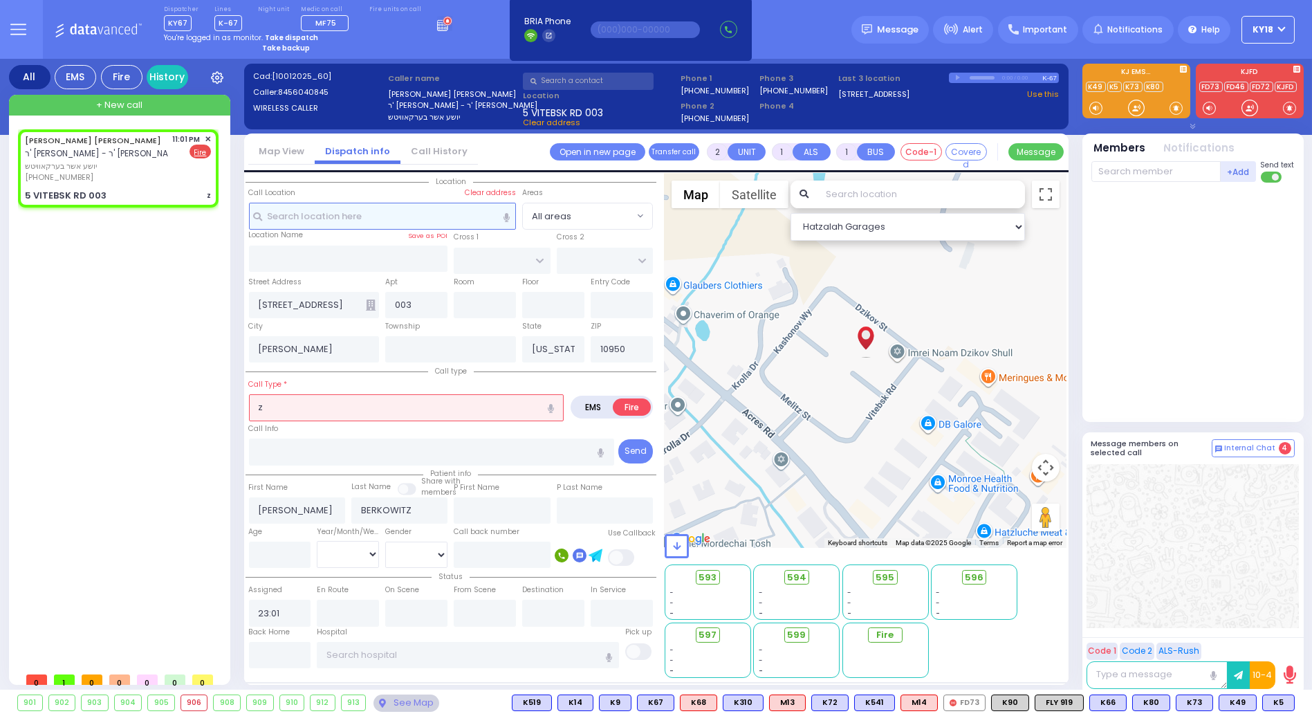
select select "Hatzalah Garages"
select select
radio input "true"
select select
select select "Hatzalah Garages"
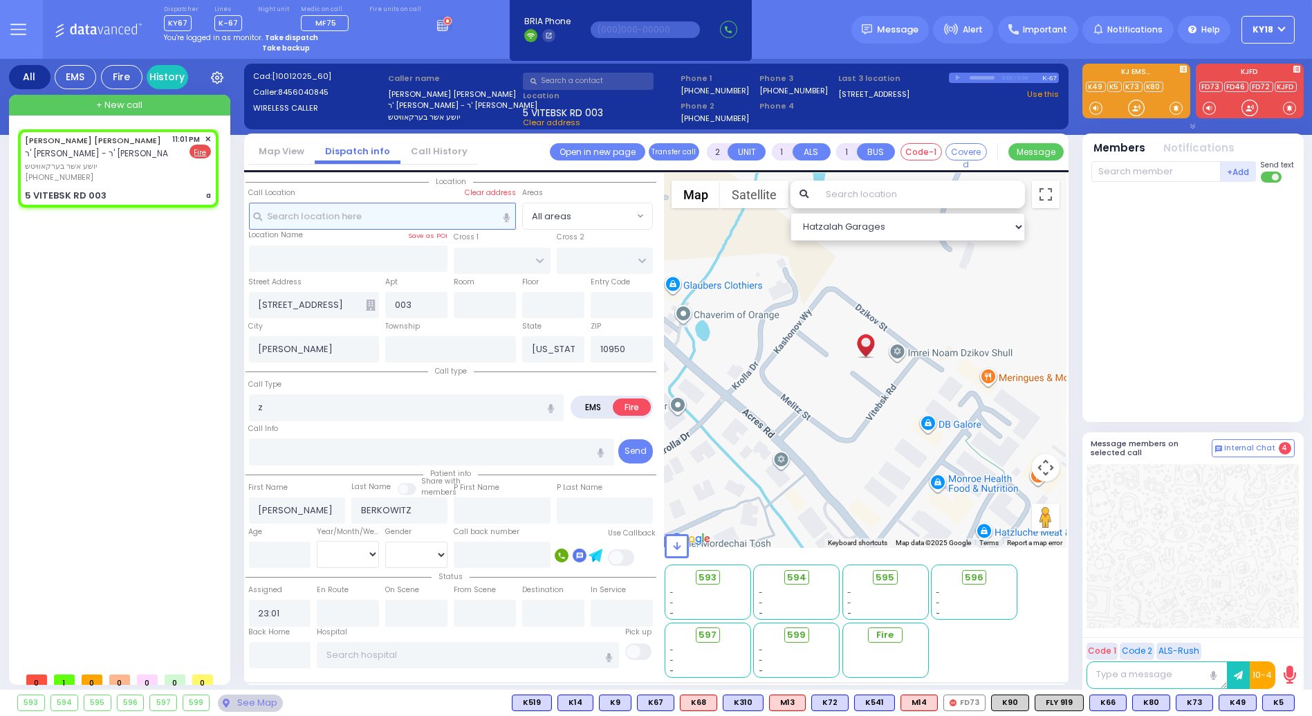
select select
type input "a"
radio input "true"
select select
select select "Hatzalah Garages"
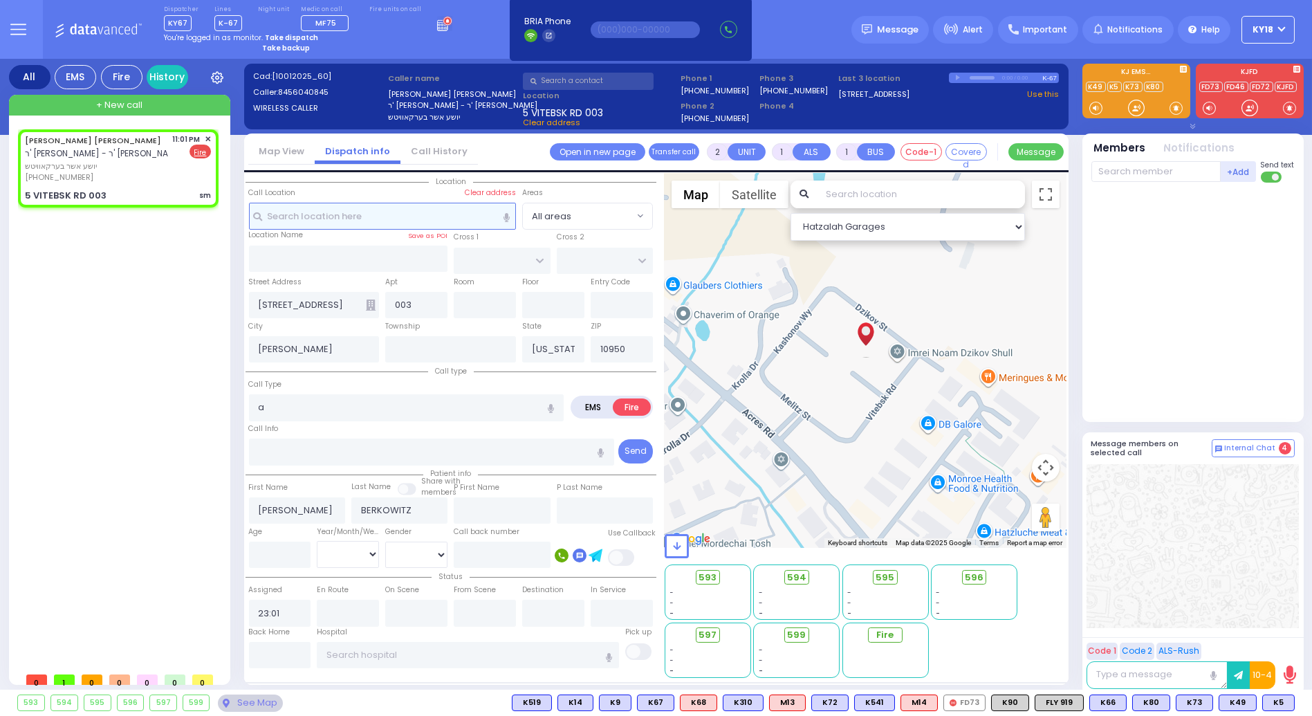
select select
type input "sm"
radio input "true"
select select
select select "Hatzalah Garages"
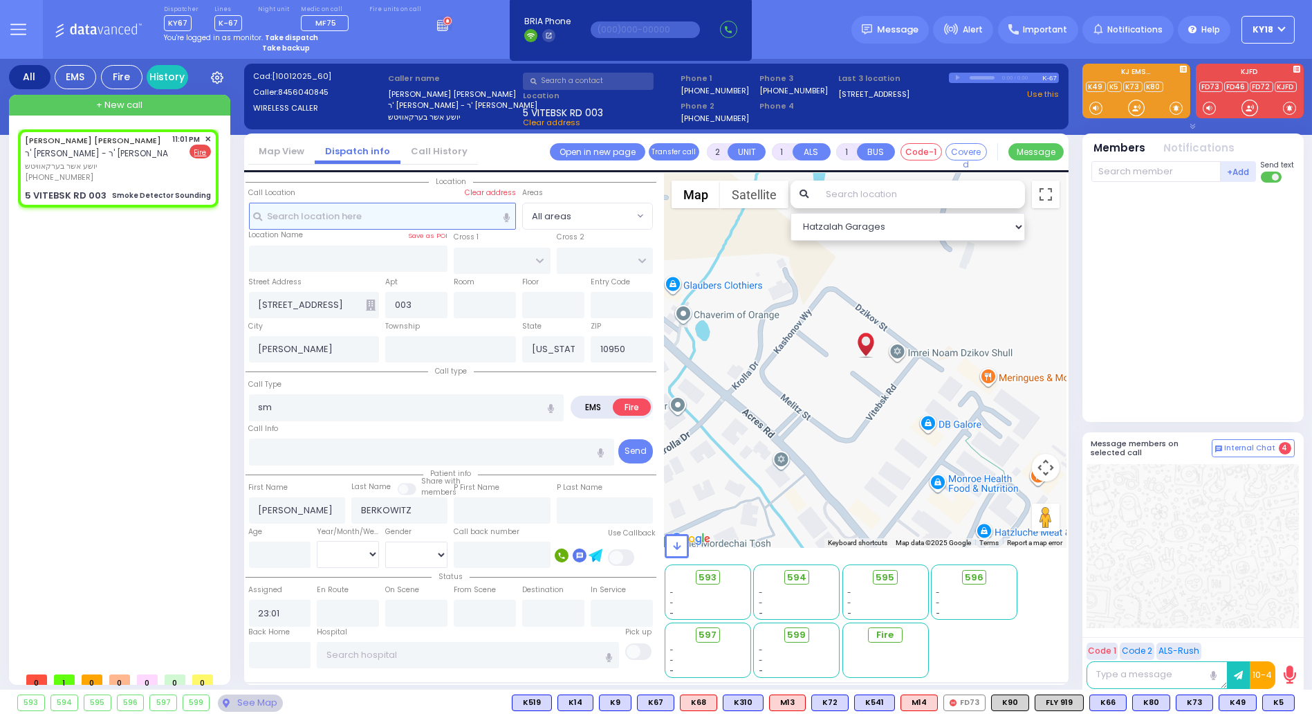
select select
type input "Smoke Detector Sounding"
radio input "true"
select select
select select "Hatzalah Garages"
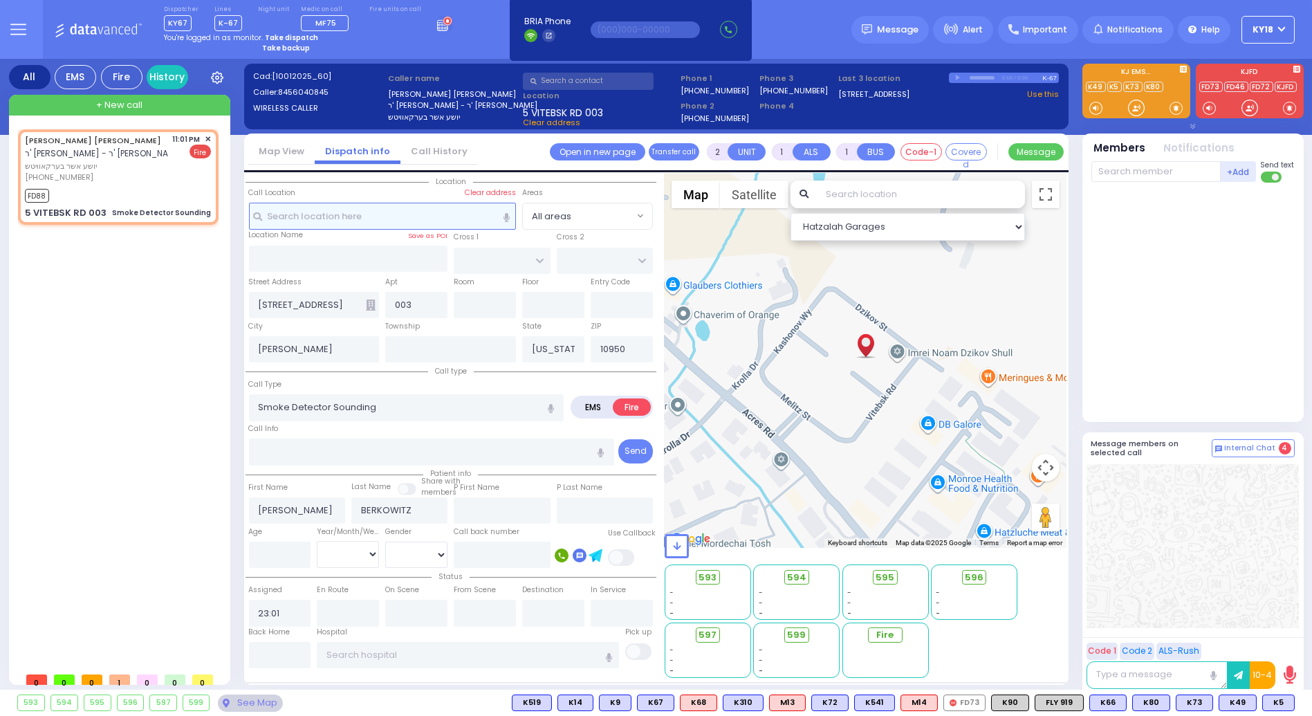
select select
radio input "true"
select select
type input "23:02"
select select "Hatzalah Garages"
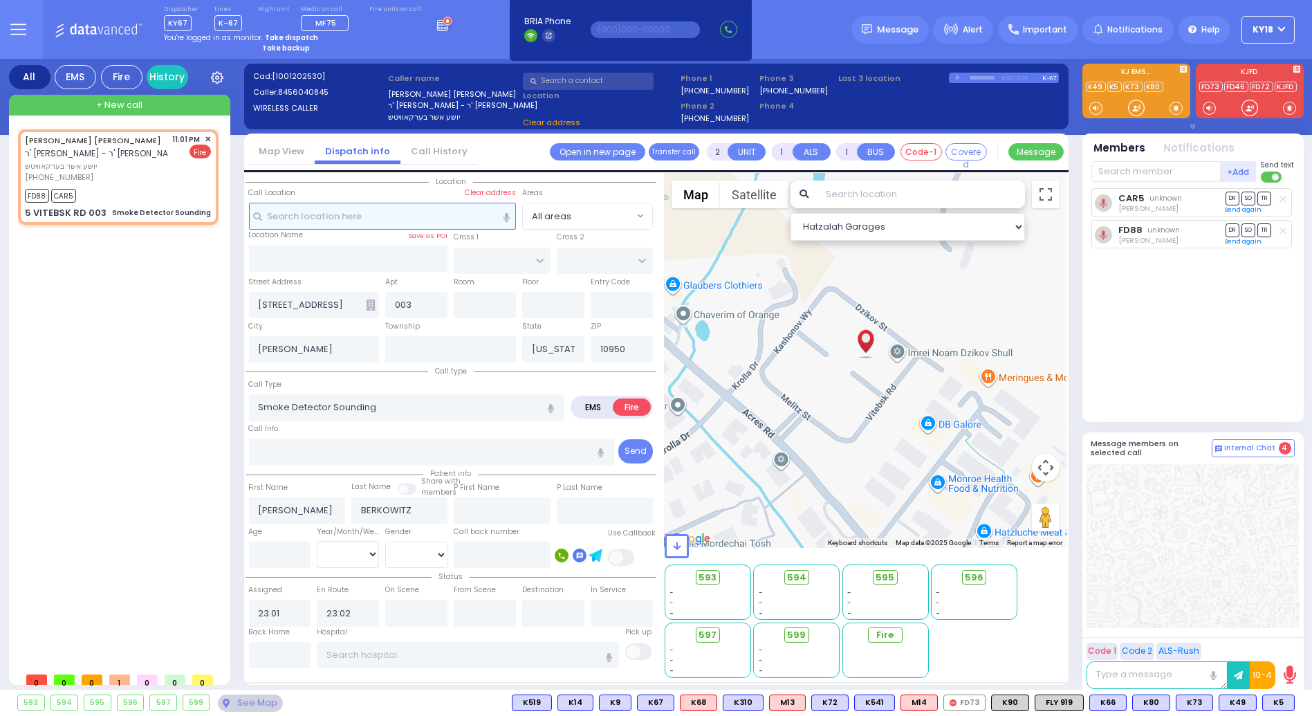
select select
radio input "true"
select select
select select "Hatzalah Garages"
select select
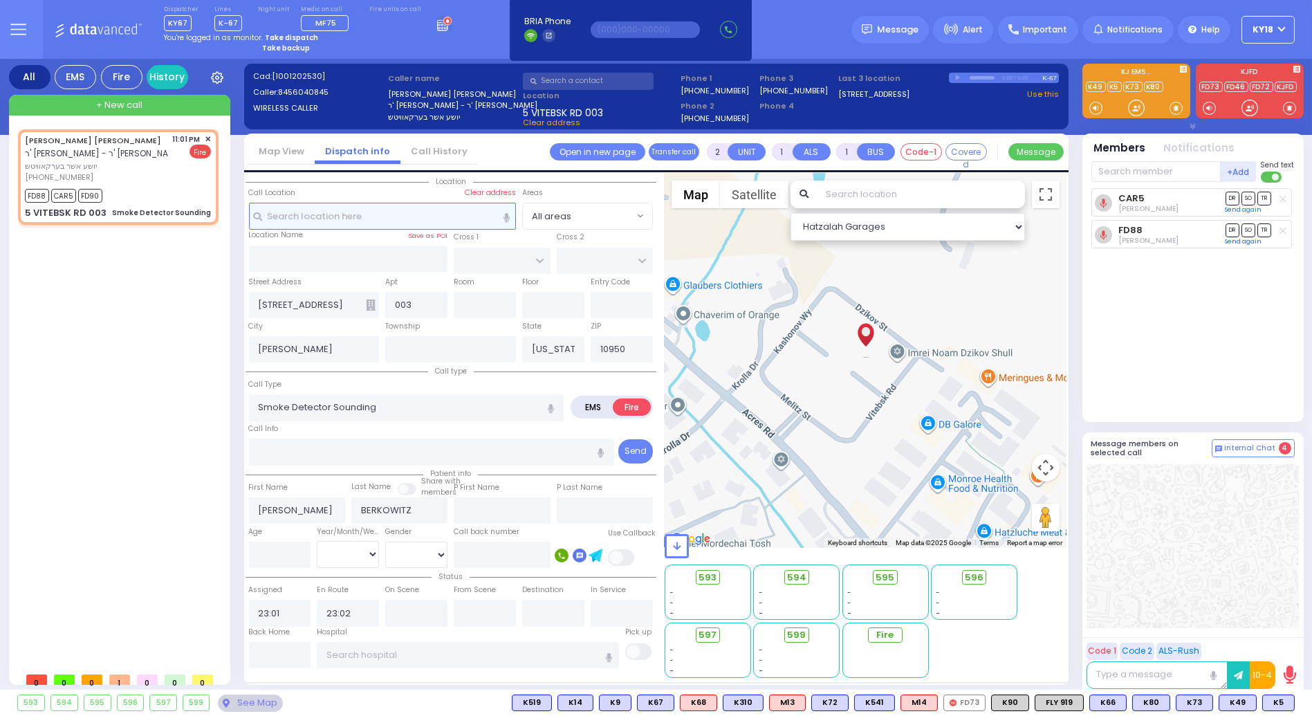
radio input "true"
select select
select select "Hatzalah Garages"
select select
radio input "true"
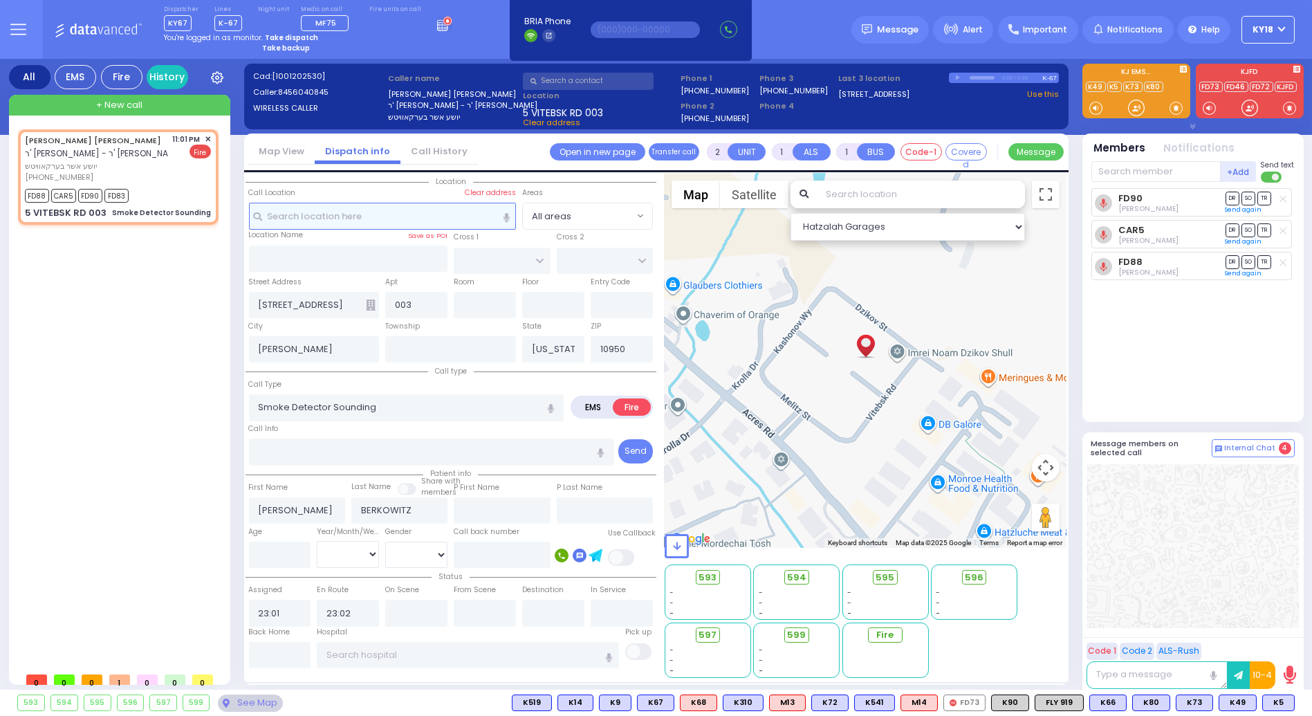
select select
select select "Hatzalah Garages"
select select
radio input "true"
select select
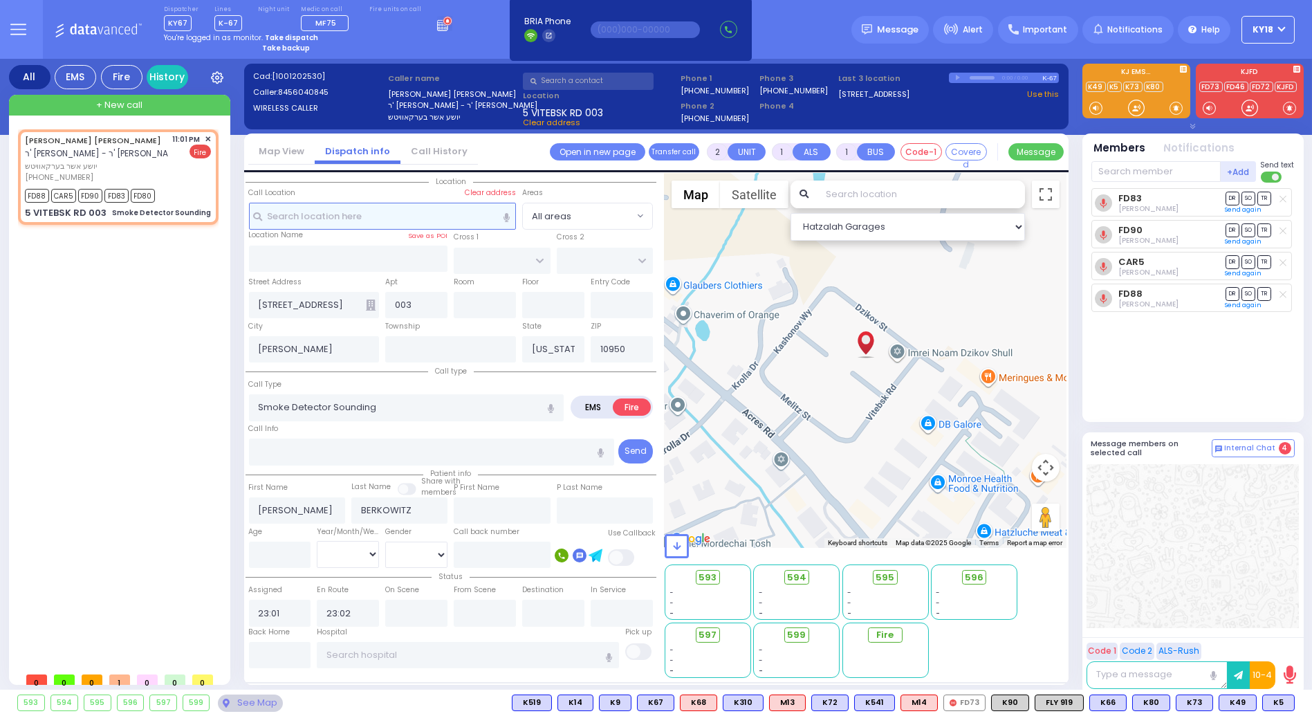
select select "Hatzalah Garages"
select select
radio input "true"
select select
select select "Hatzalah Garages"
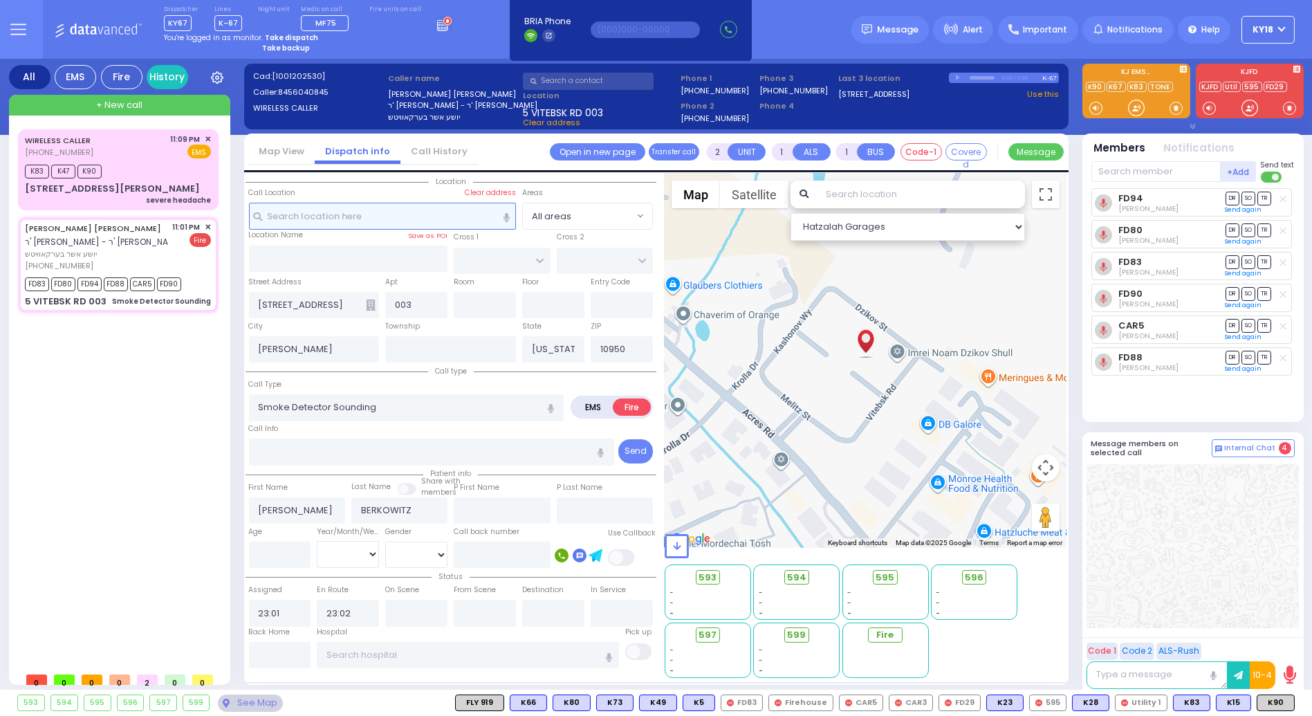
select select
radio input "true"
select select
type input "23:09"
select select "Hatzalah Garages"
